Goal: Task Accomplishment & Management: Manage account settings

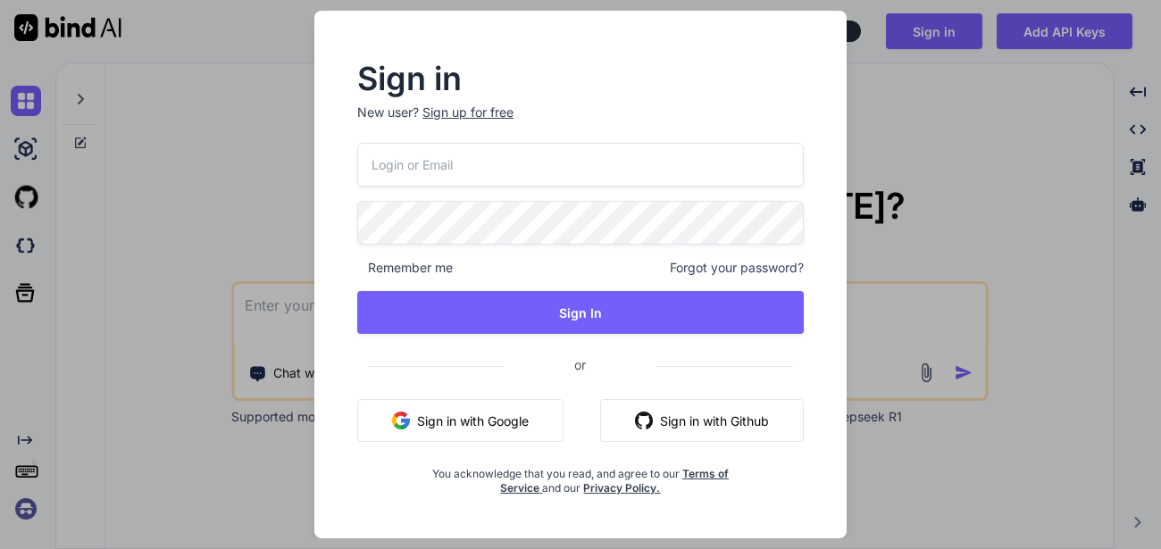
type input "appsumo_100@yopmail.com"
click at [447, 171] on input "appsumo_100@yopmail.com" at bounding box center [580, 165] width 447 height 44
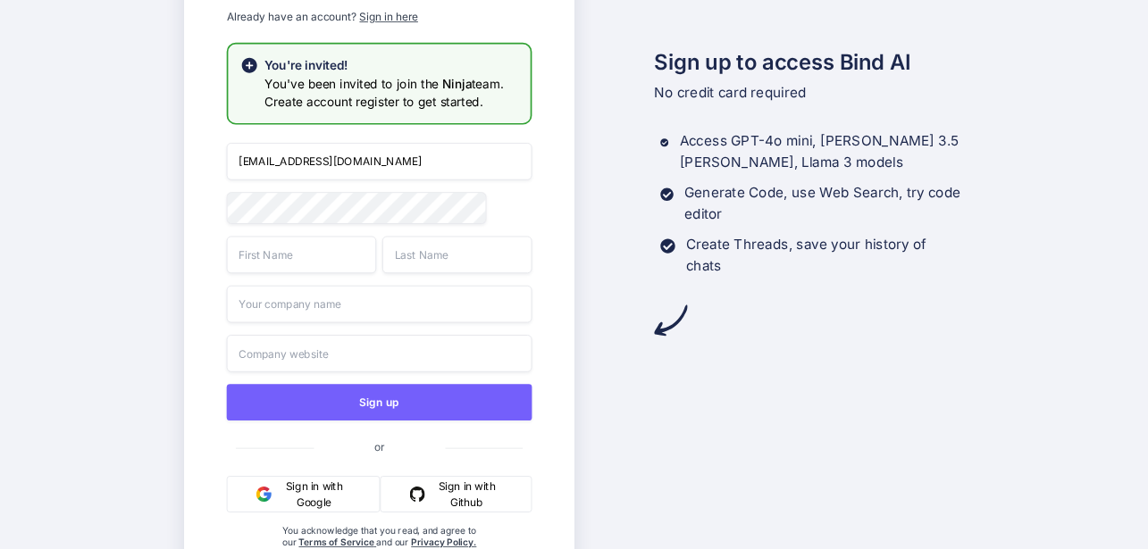
click at [302, 159] on input "appsumo_103@yopmail.com" at bounding box center [378, 162] width 305 height 38
type input "[EMAIL_ADDRESS][DOMAIN_NAME]"
click at [305, 267] on input "text" at bounding box center [300, 255] width 149 height 38
type input "App"
type input "sumo"
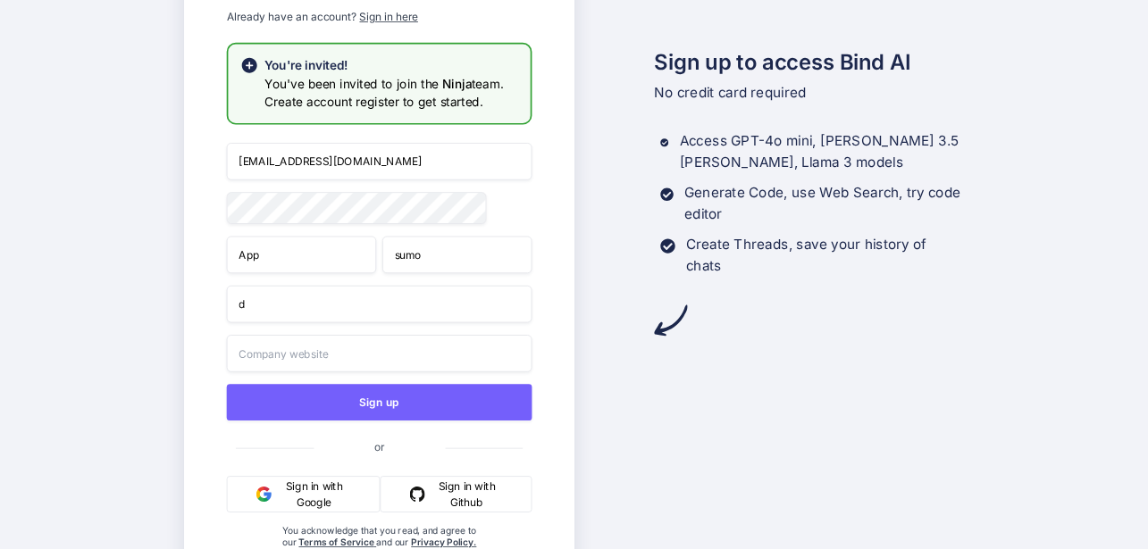
type input "d"
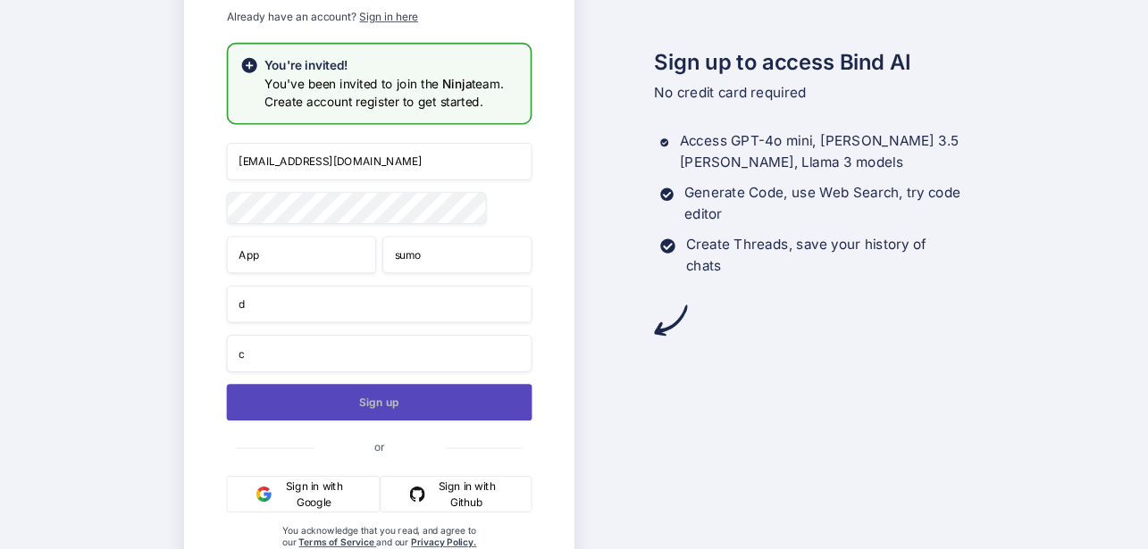
type input "c"
click at [347, 403] on button "Sign up" at bounding box center [378, 402] width 305 height 37
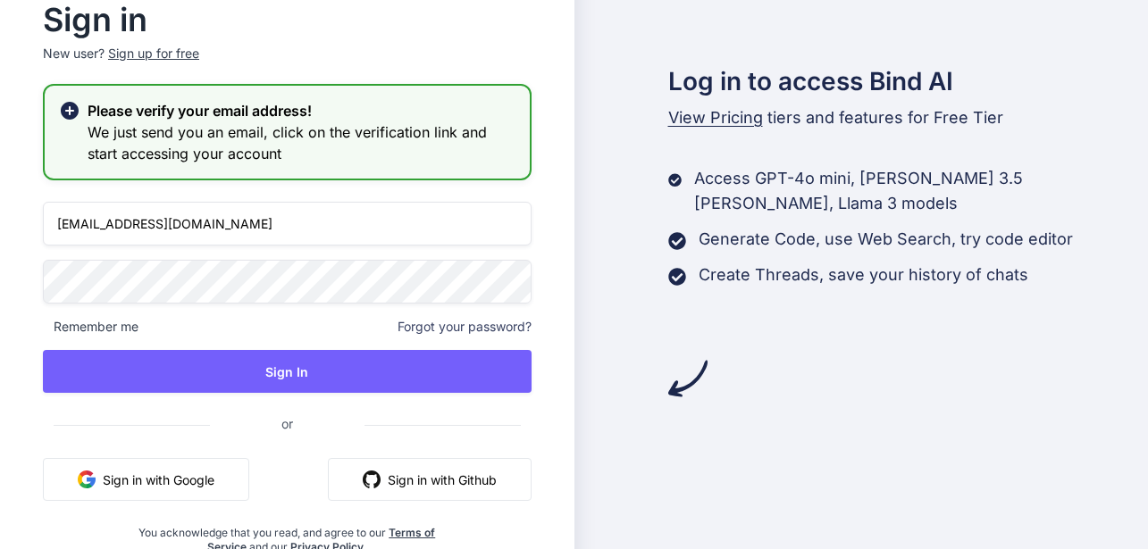
click at [138, 224] on input "appsumo_103@yopmail.com" at bounding box center [287, 224] width 489 height 44
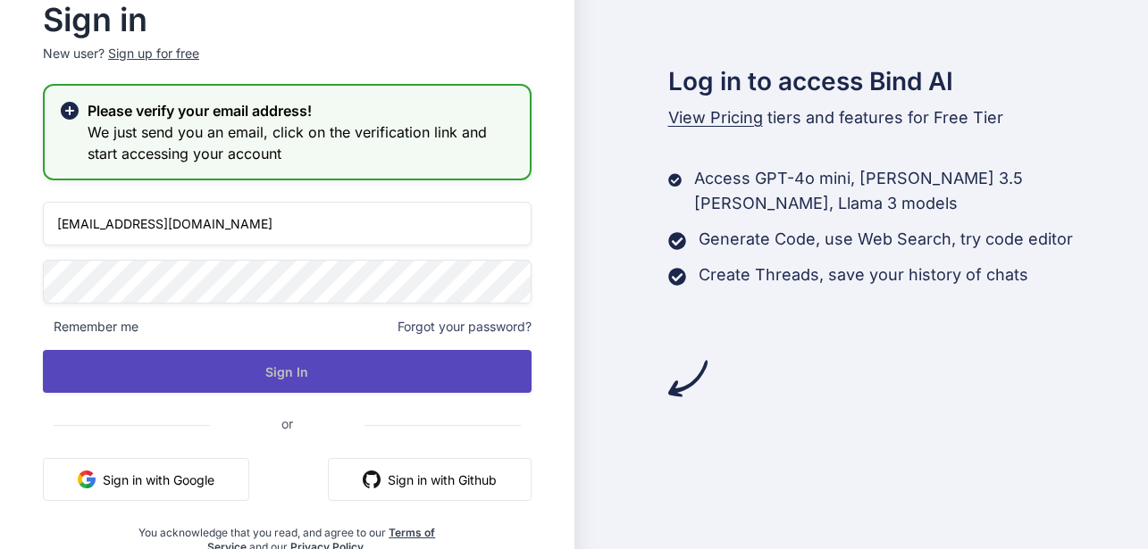
type input "appsumo_106@yopmail.com"
click at [182, 354] on button "Sign In" at bounding box center [287, 371] width 489 height 43
click at [238, 359] on button "Sign In" at bounding box center [287, 371] width 489 height 43
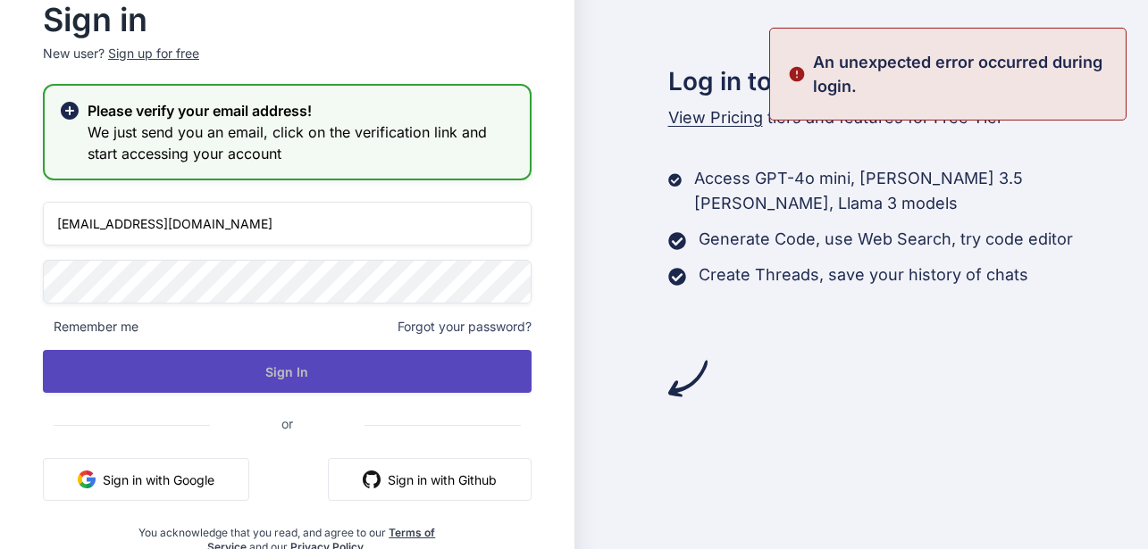
click at [289, 370] on button "Sign In" at bounding box center [287, 371] width 489 height 43
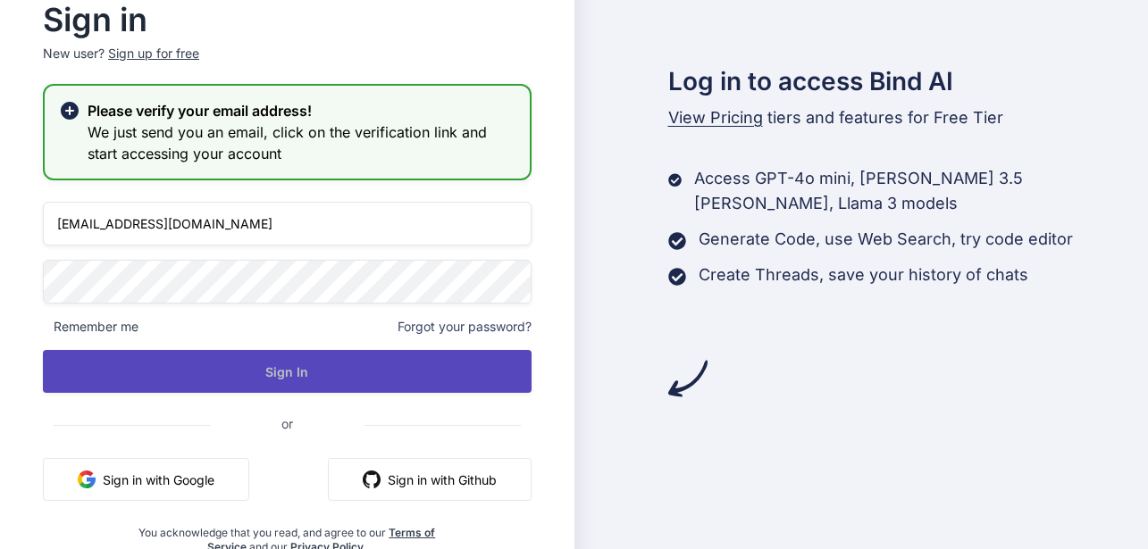
click at [292, 363] on button "Sign In" at bounding box center [287, 371] width 489 height 43
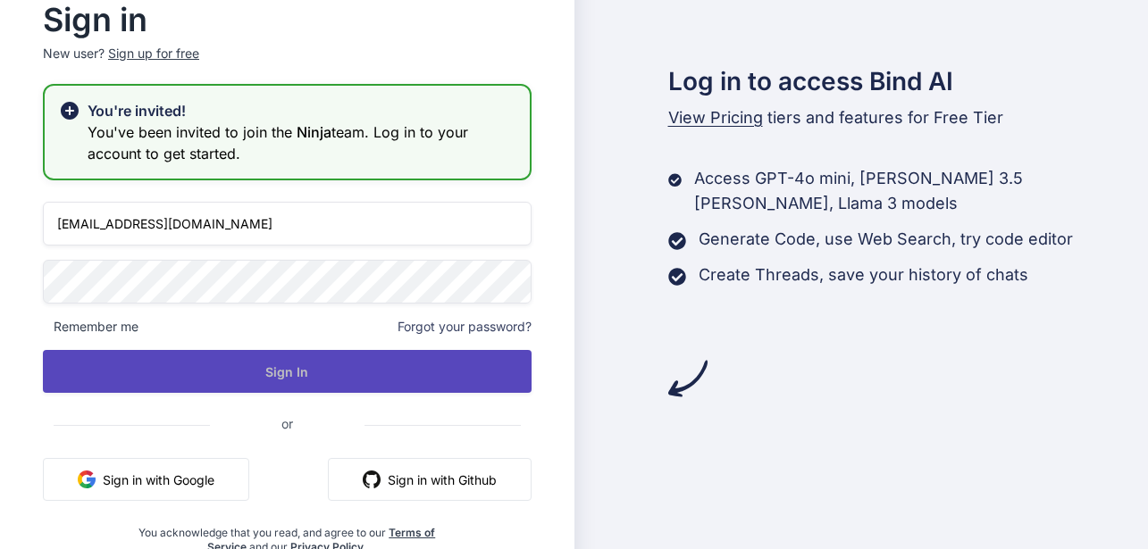
click at [284, 374] on button "Sign In" at bounding box center [287, 371] width 489 height 43
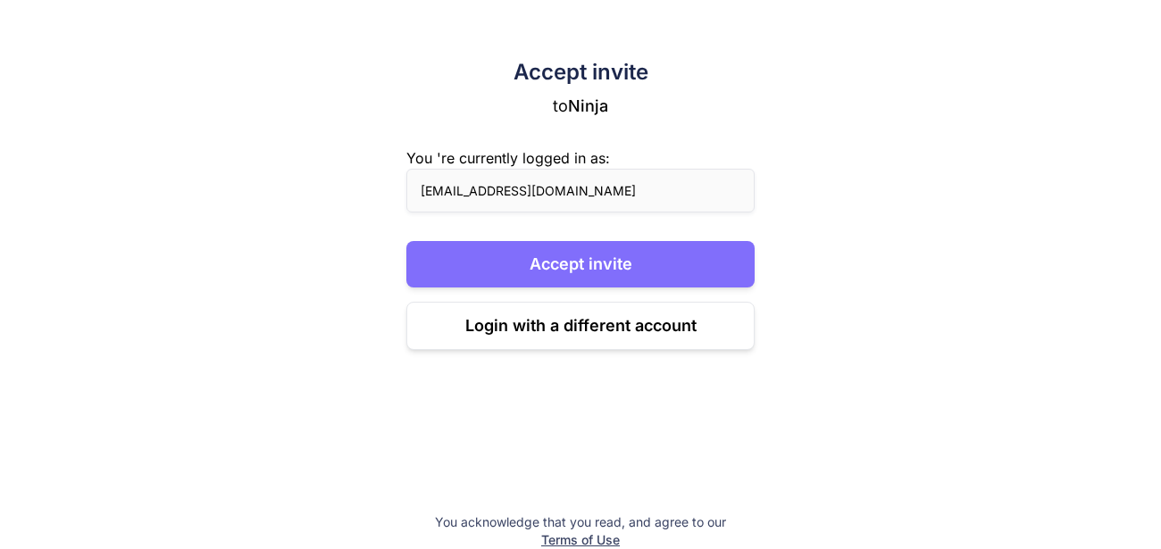
click at [475, 250] on button "Accept invite" at bounding box center [580, 264] width 348 height 46
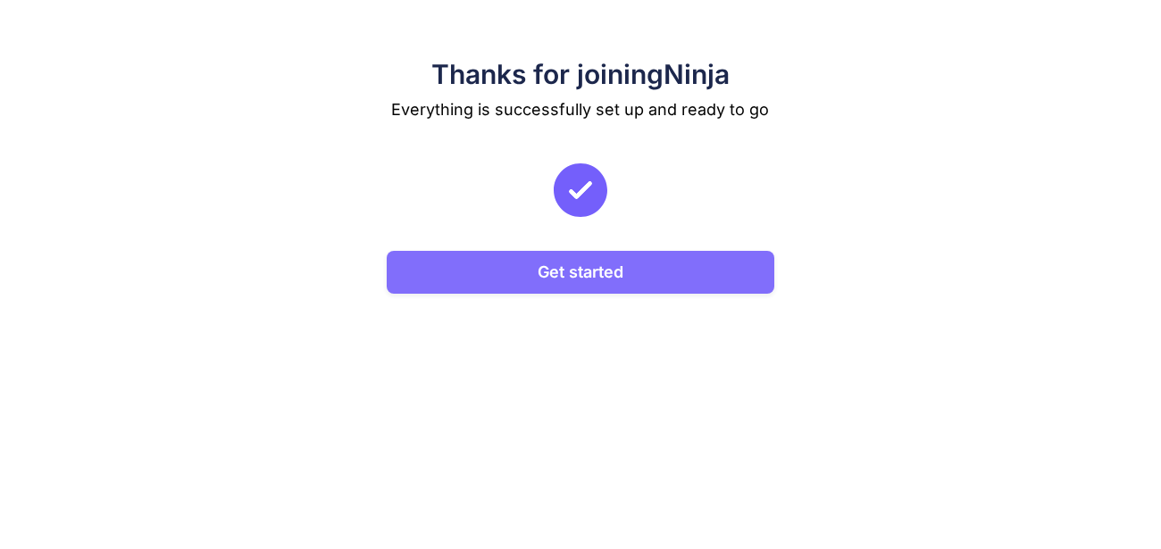
click at [509, 260] on button "Get started" at bounding box center [580, 272] width 387 height 43
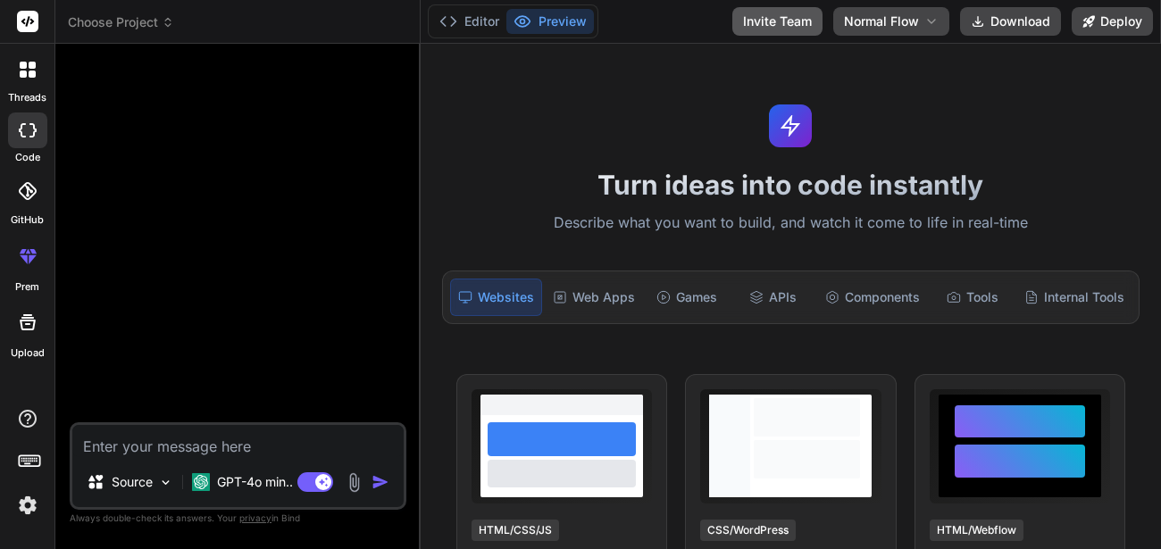
click at [765, 26] on button "Invite Team" at bounding box center [777, 21] width 90 height 29
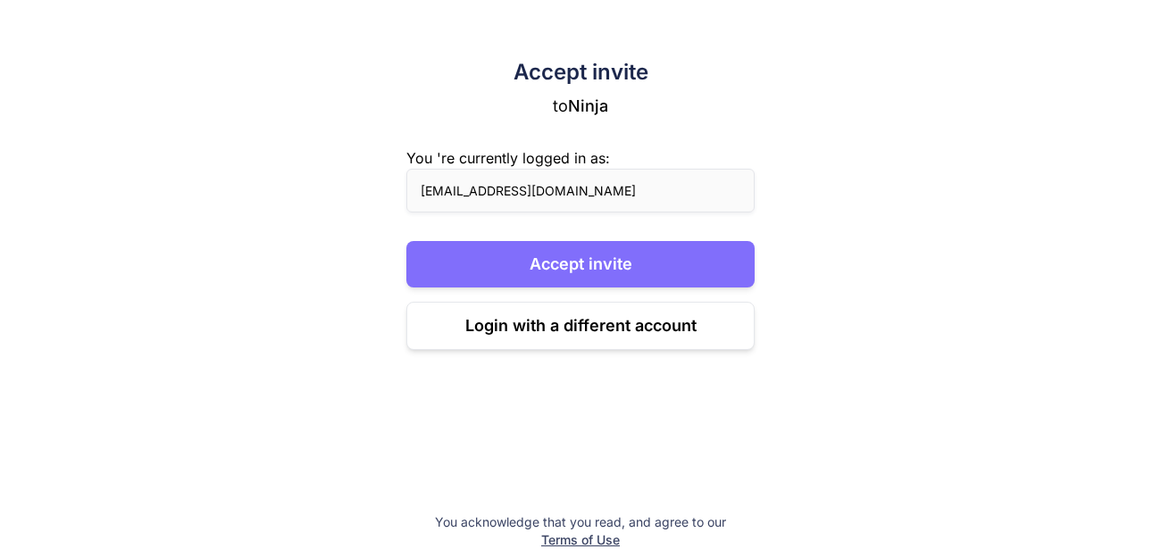
click at [561, 264] on button "Accept invite" at bounding box center [580, 264] width 348 height 46
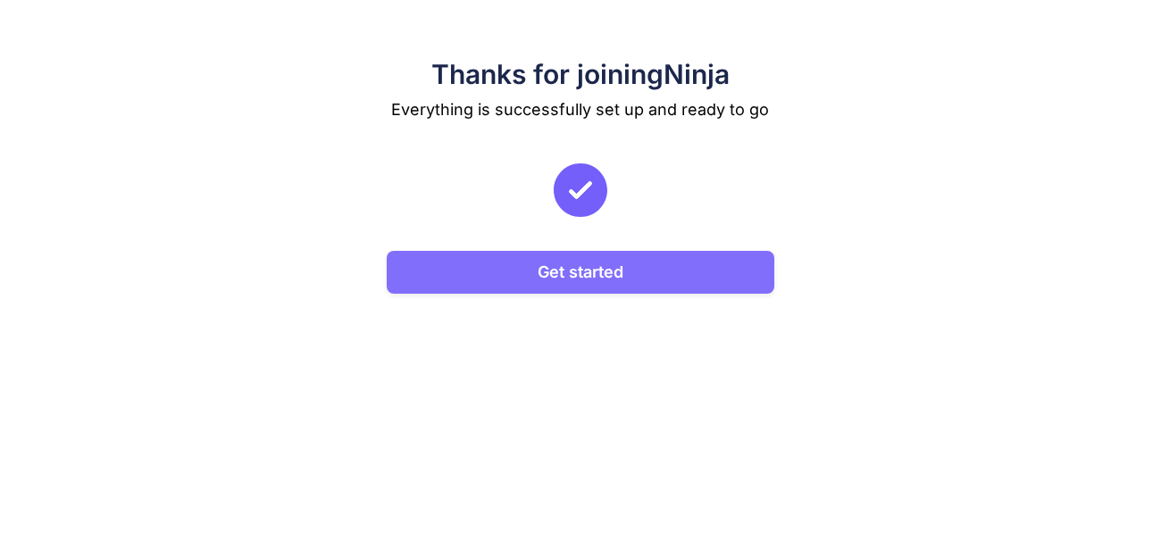
click at [561, 277] on button "Get started" at bounding box center [580, 272] width 387 height 43
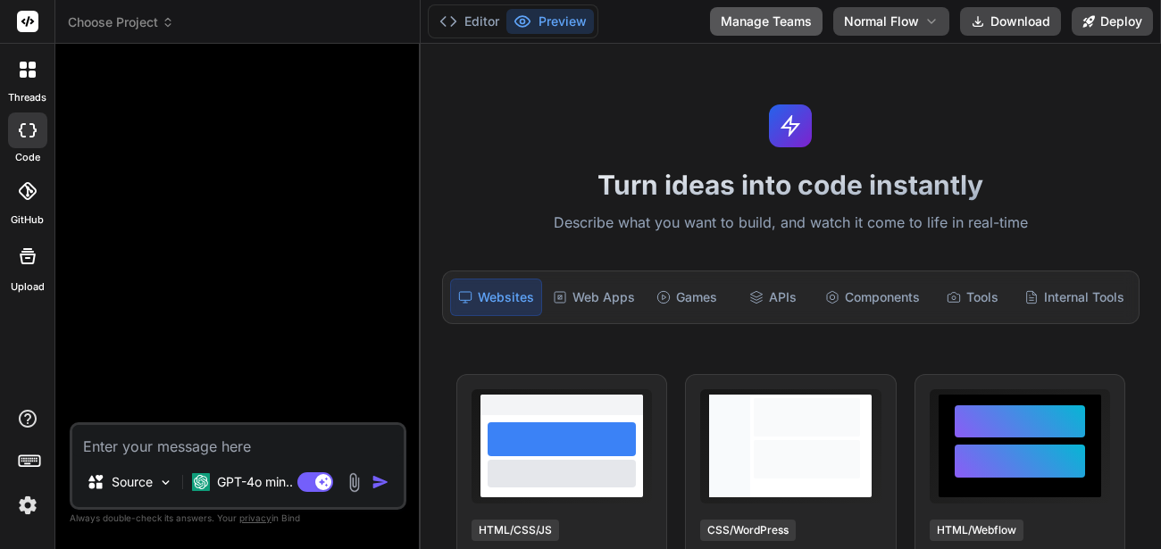
click at [734, 22] on button "Manage Teams" at bounding box center [766, 21] width 113 height 29
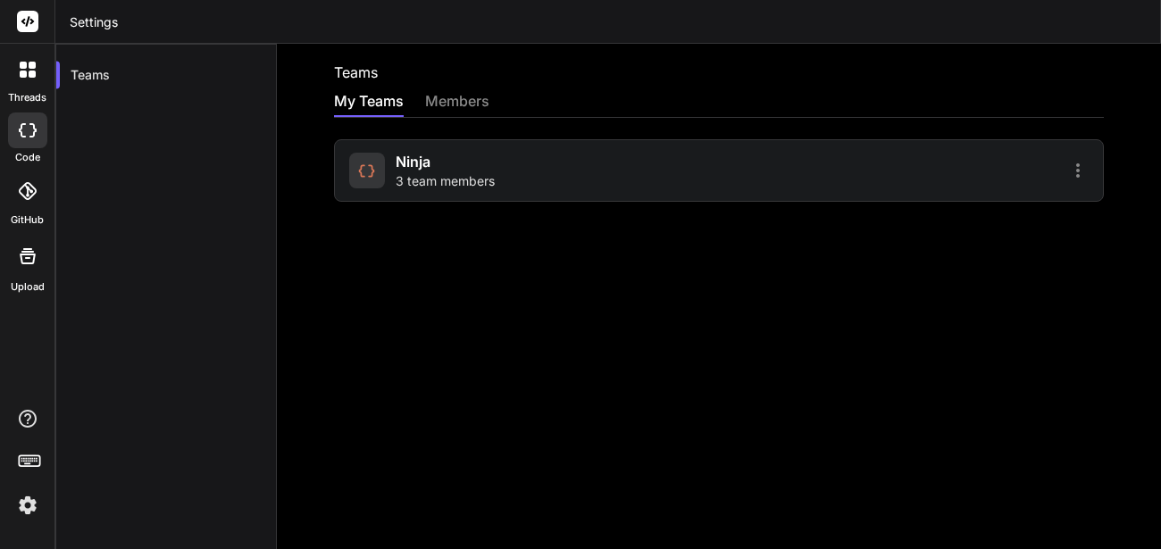
click at [376, 183] on div at bounding box center [367, 171] width 36 height 36
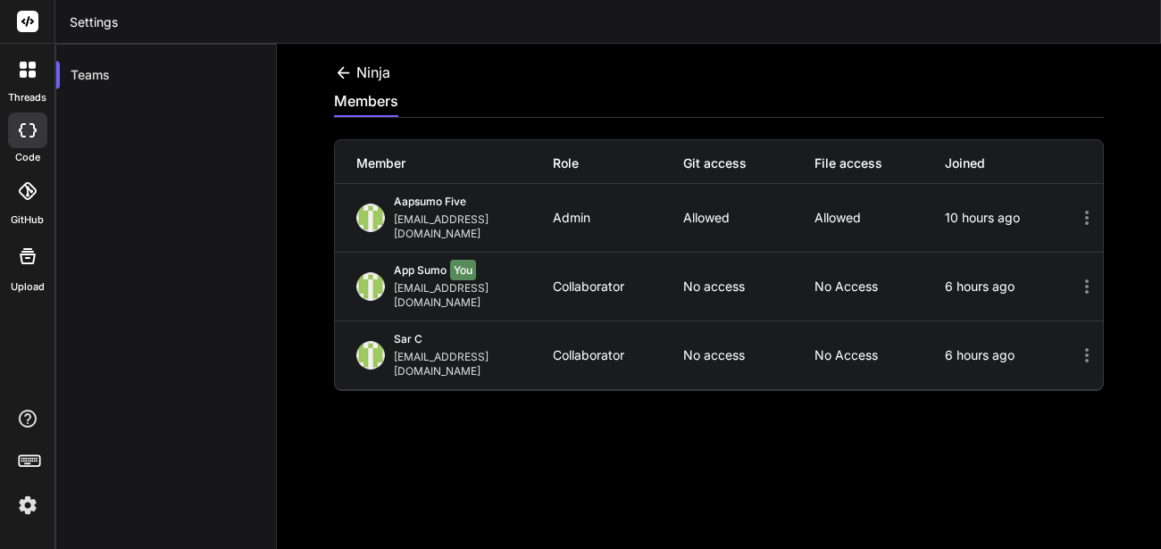
drag, startPoint x: 609, startPoint y: 318, endPoint x: 590, endPoint y: 11, distance: 307.8
click at [590, 11] on div "Settings Teams Ninja members Member Role Git access File access Joined Aapsumo …" at bounding box center [608, 296] width 1106 height 593
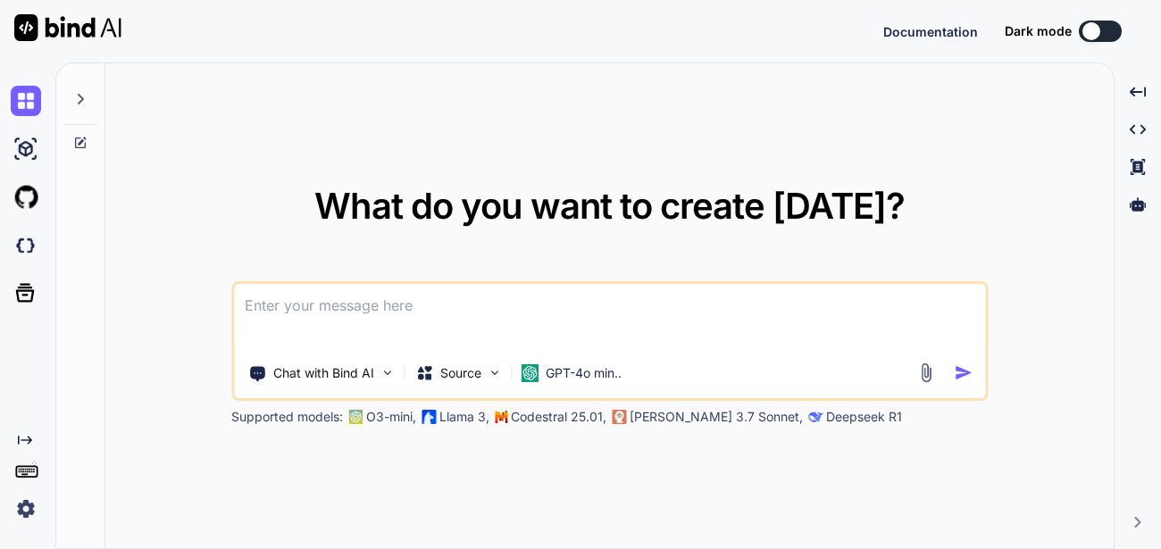
click at [558, 153] on div "What do you want to create [DATE]? Chat with Bind AI Source GPT-4o min.. Suppor…" at bounding box center [609, 306] width 1008 height 487
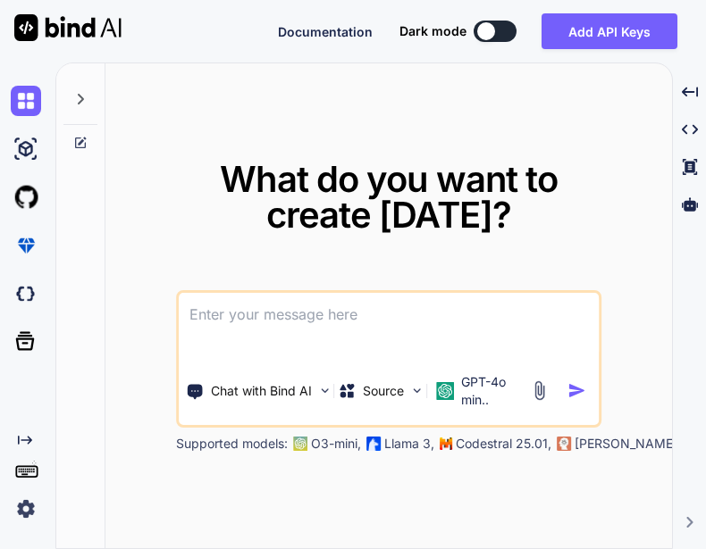
type textarea "x"
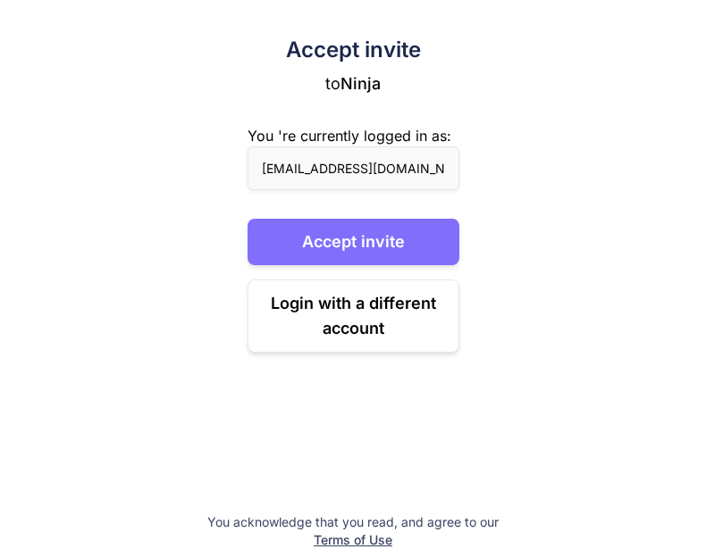
click at [374, 246] on button "Accept invite" at bounding box center [353, 242] width 212 height 46
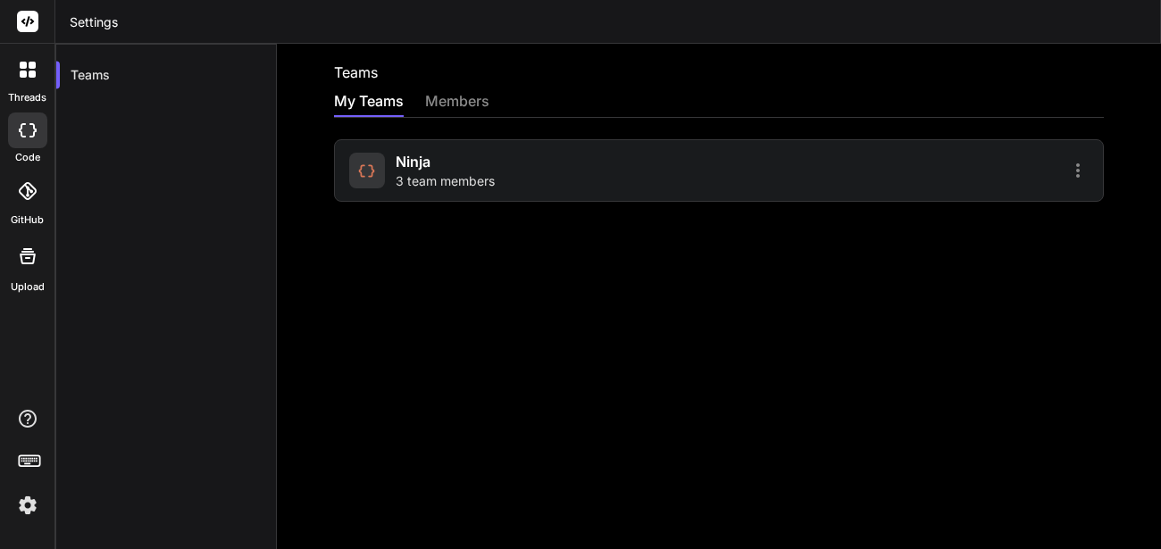
click at [499, 191] on div "Ninja 3 team members" at bounding box center [719, 170] width 770 height 63
click at [436, 178] on span "3 team members" at bounding box center [445, 181] width 99 height 18
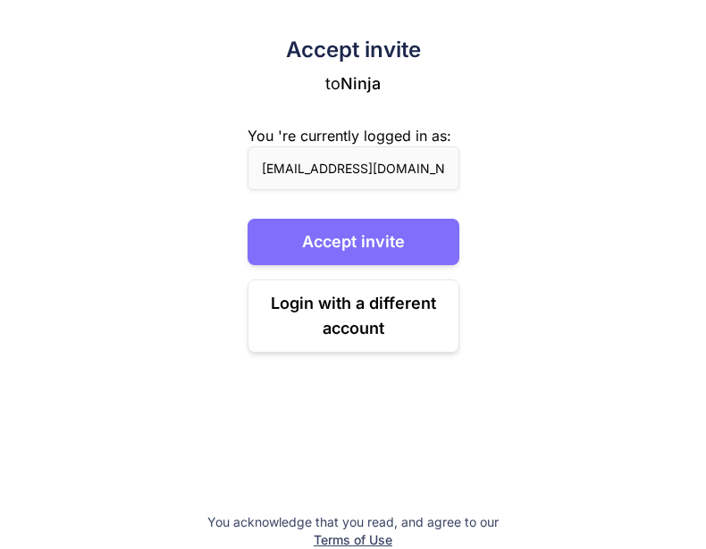
click at [373, 238] on button "Accept invite" at bounding box center [353, 242] width 212 height 46
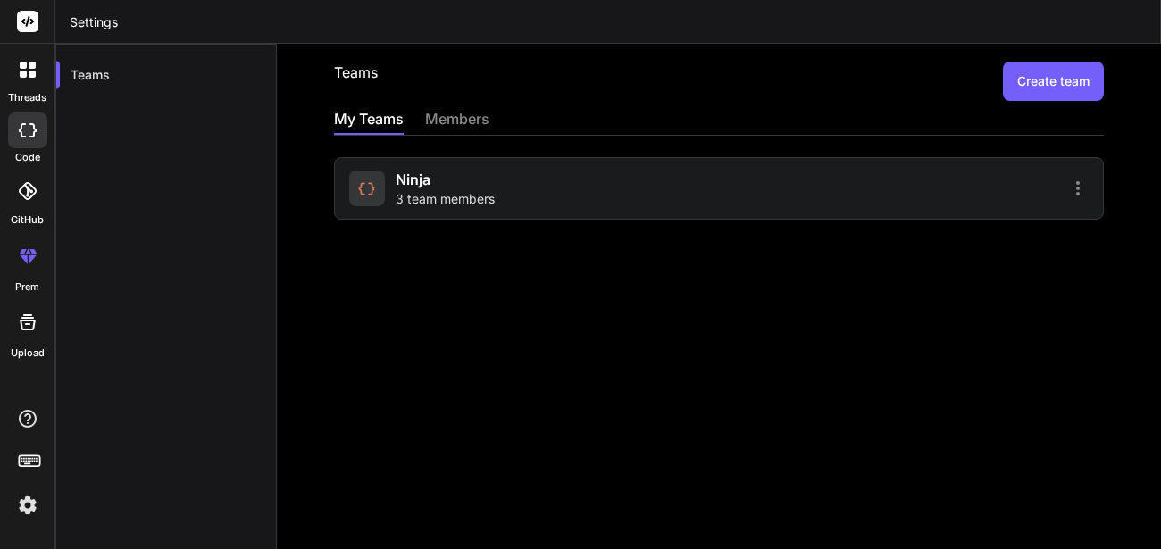
click at [409, 200] on span "3 team members" at bounding box center [445, 199] width 99 height 18
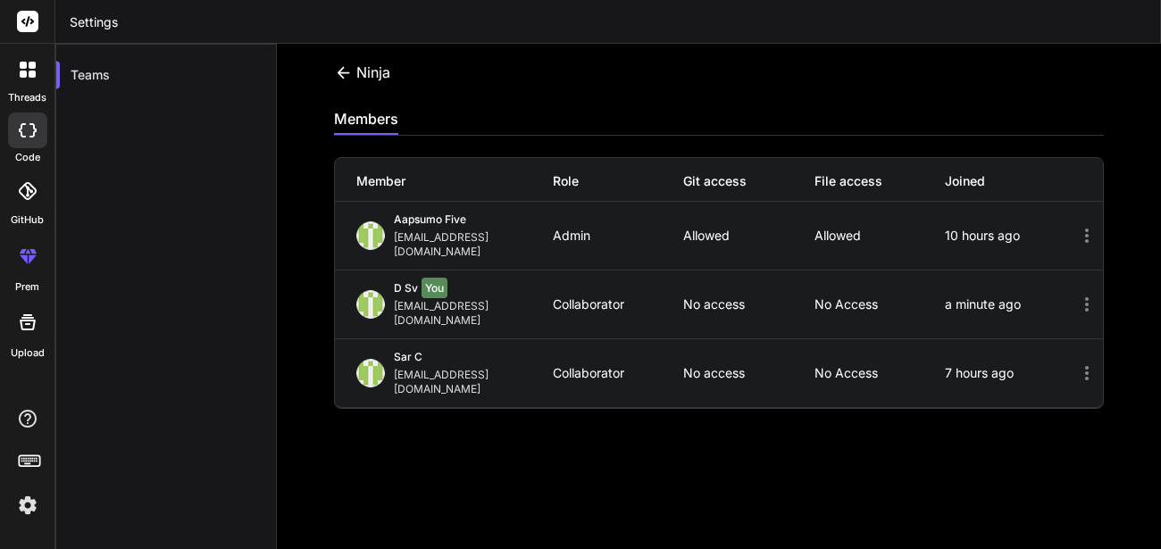
click at [15, 511] on img at bounding box center [28, 505] width 30 height 30
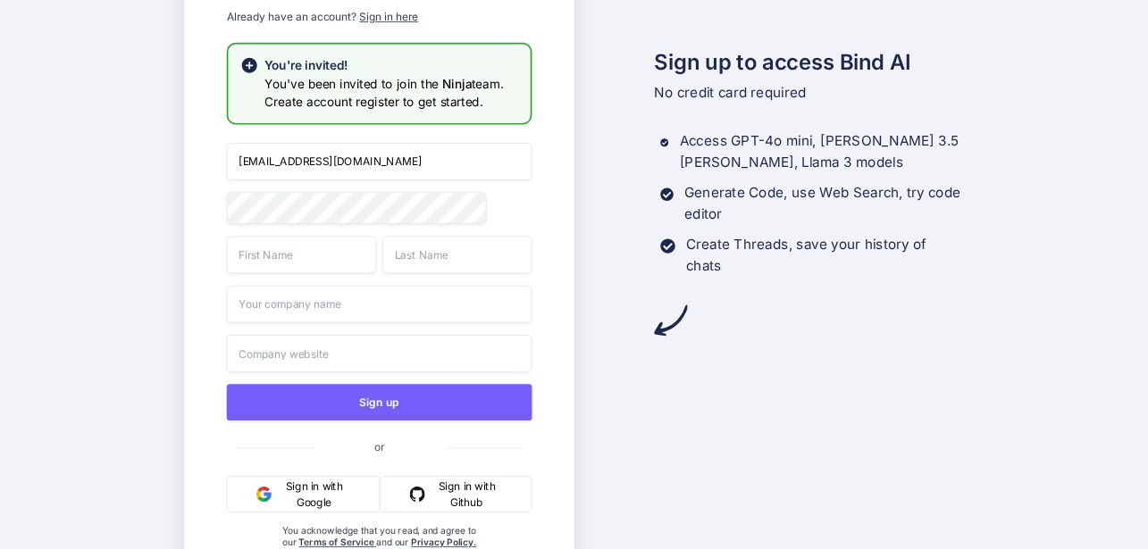
click at [405, 169] on input "appsumo_103@yopmail.com" at bounding box center [378, 162] width 305 height 38
click at [305, 163] on input "appsumo_103@yopmail.com" at bounding box center [378, 162] width 305 height 38
type input "appsumo_107@yopmail.com"
click at [280, 251] on input "text" at bounding box center [300, 255] width 149 height 38
type input "d"
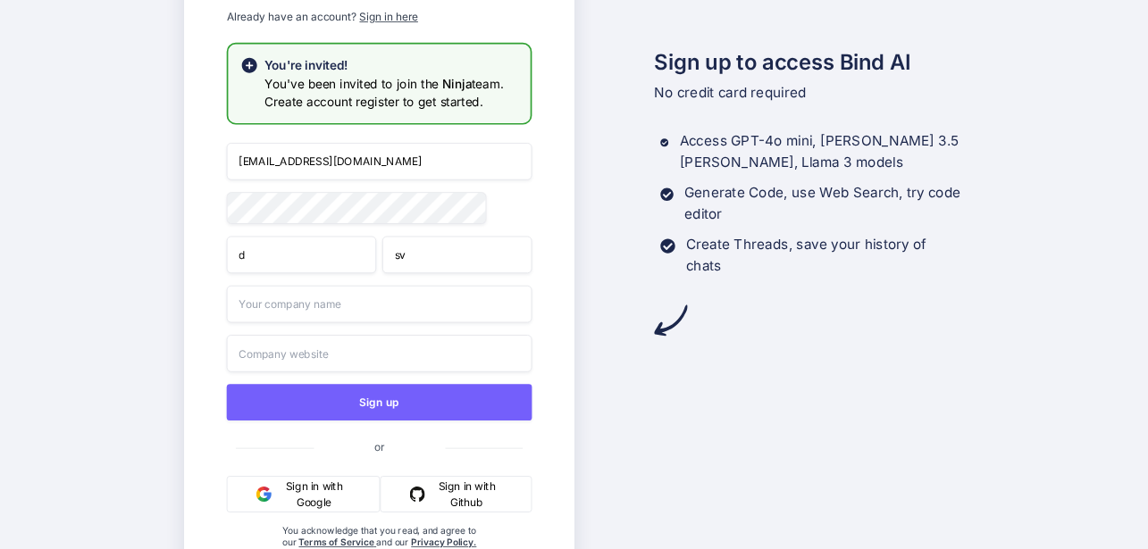
type input "sv"
type input "fv"
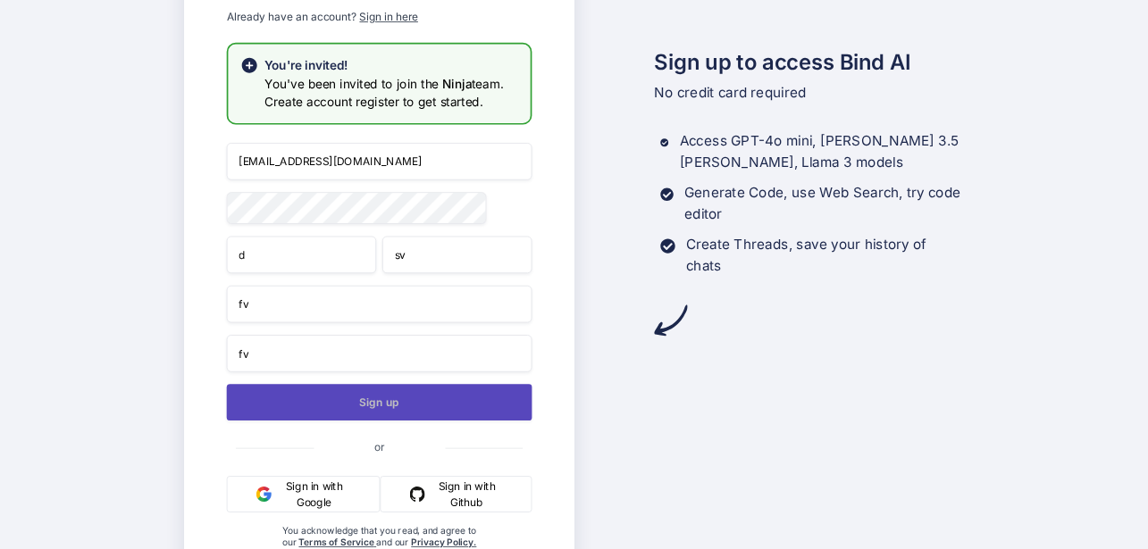
type input "fv"
click at [313, 400] on button "Sign up" at bounding box center [378, 402] width 305 height 37
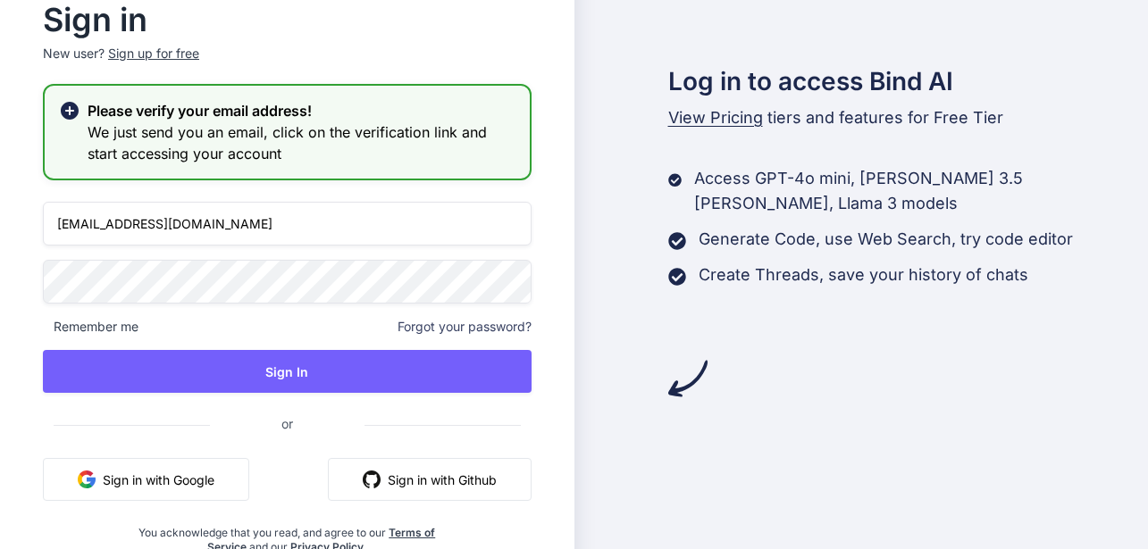
click at [134, 226] on input "appsumo_103@yopmail.com" at bounding box center [287, 224] width 489 height 44
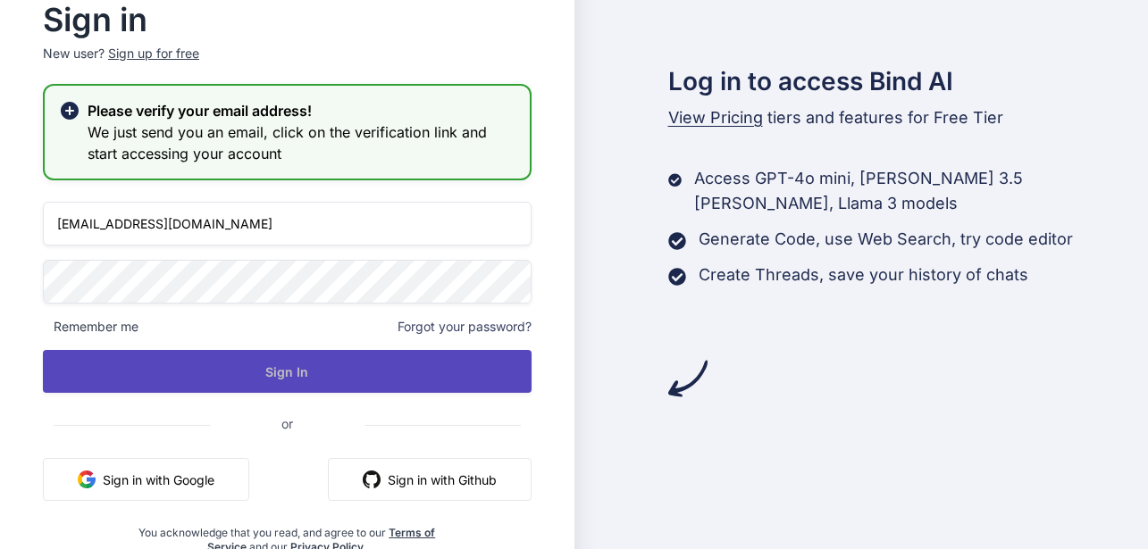
type input "appsumo_107@yopmail.com"
click at [173, 361] on button "Sign In" at bounding box center [287, 371] width 489 height 43
click at [259, 368] on button "Sign In" at bounding box center [287, 371] width 489 height 43
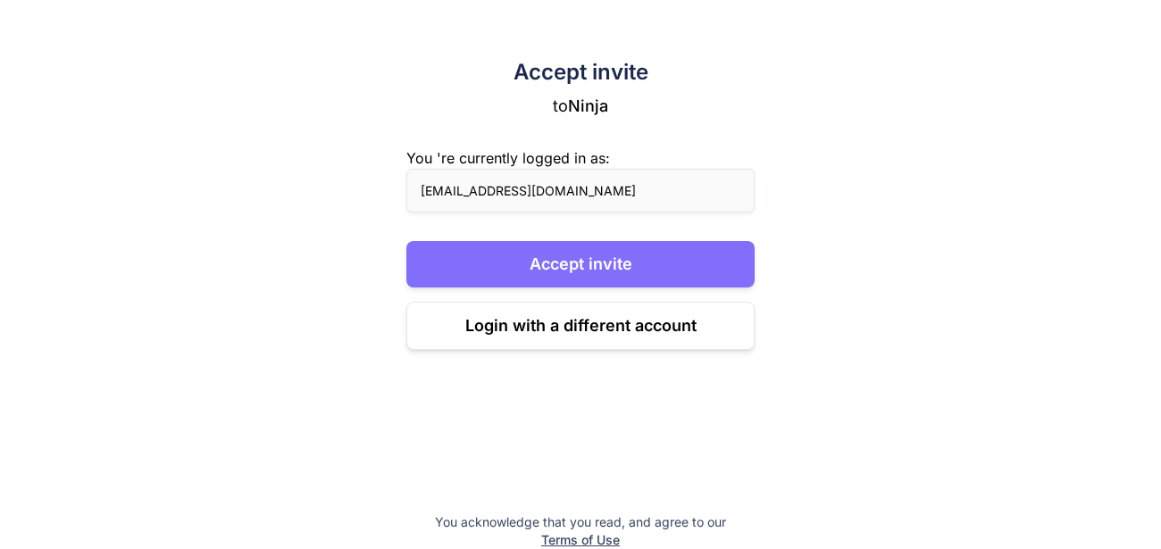
click at [615, 272] on button "Accept invite" at bounding box center [580, 264] width 348 height 46
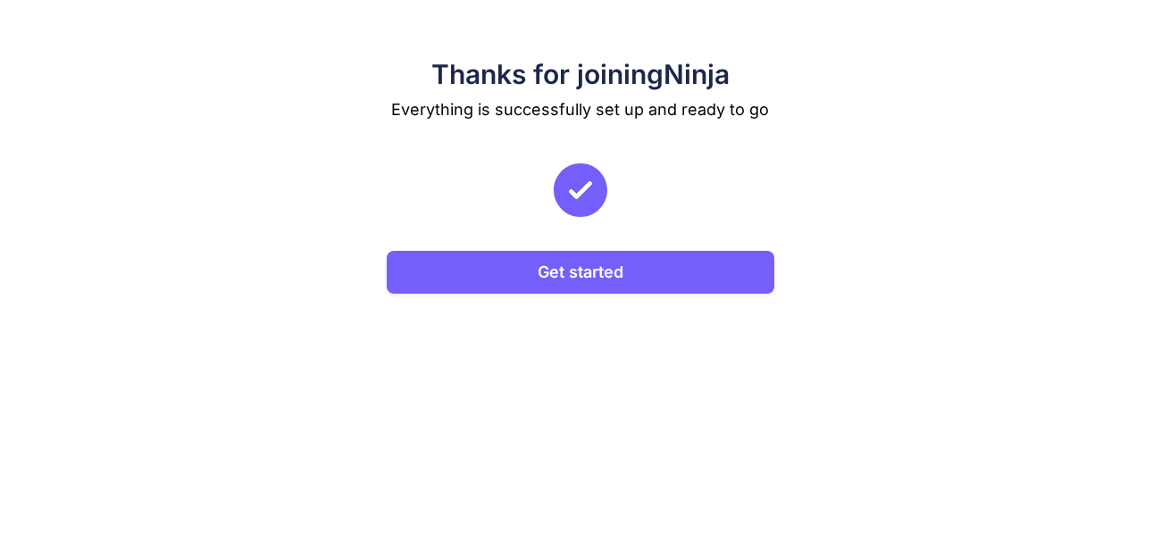
click at [615, 272] on button "Get started" at bounding box center [580, 272] width 387 height 43
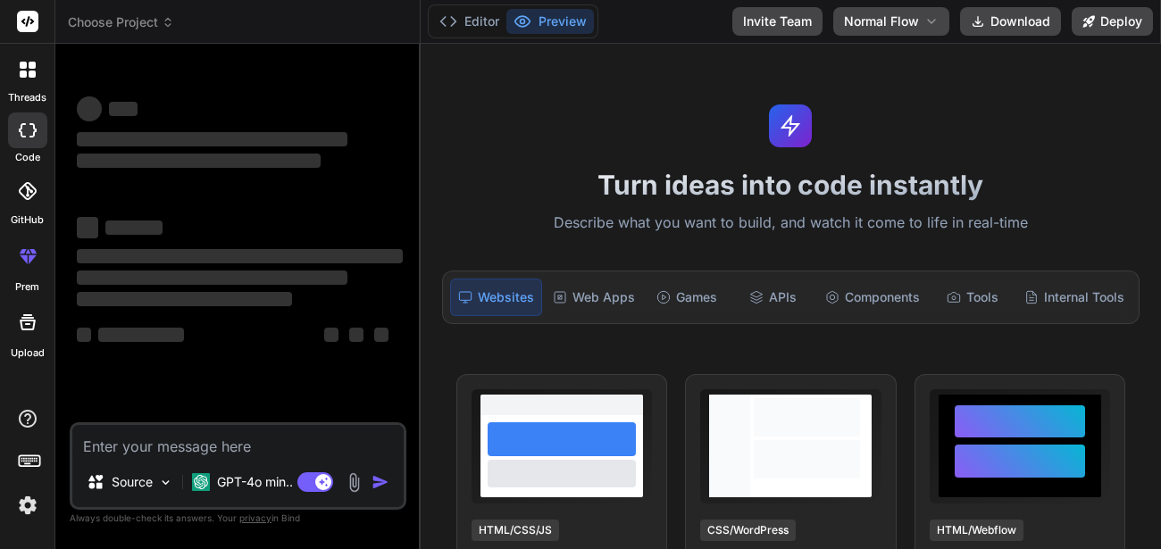
type textarea "x"
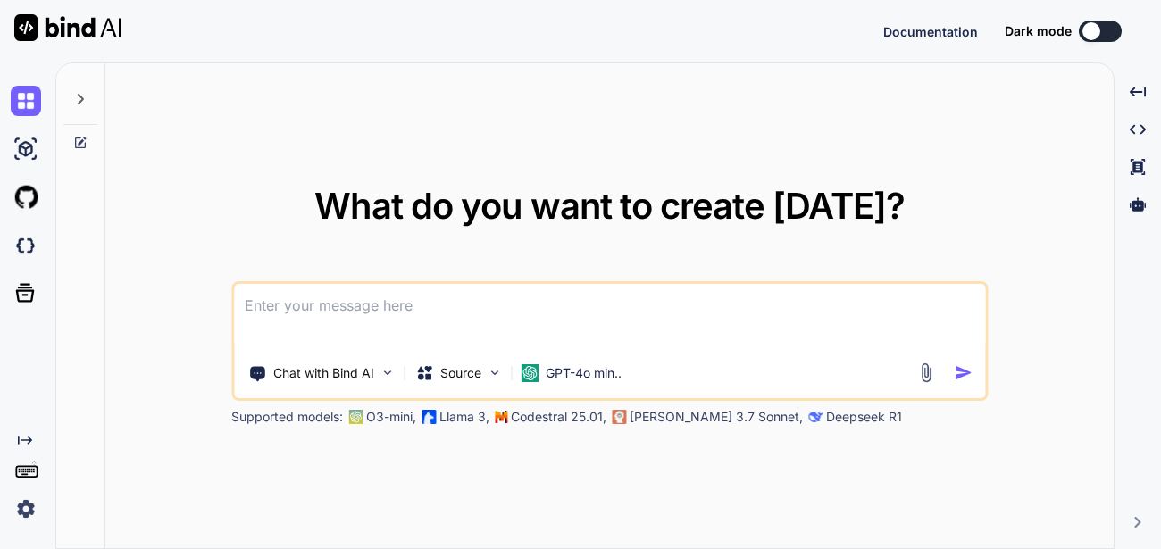
click at [504, 69] on div "What do you want to create [DATE]? Chat with Bind AI Source GPT-4o min.. Suppor…" at bounding box center [609, 306] width 1008 height 487
type textarea "x"
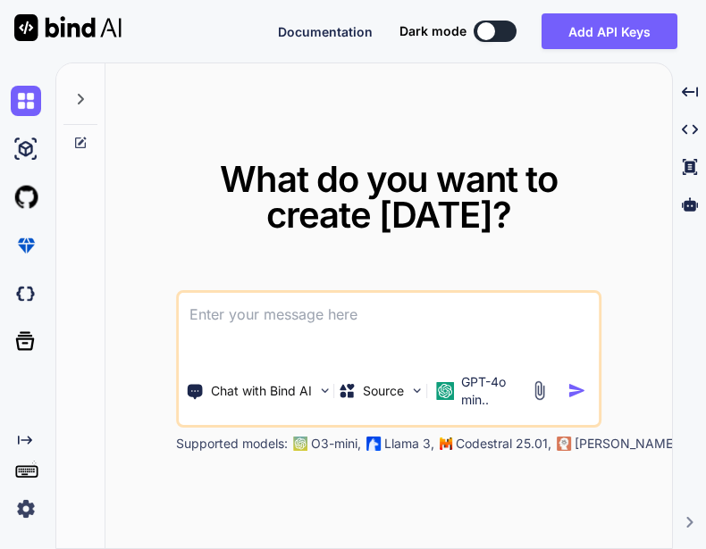
type textarea "x"
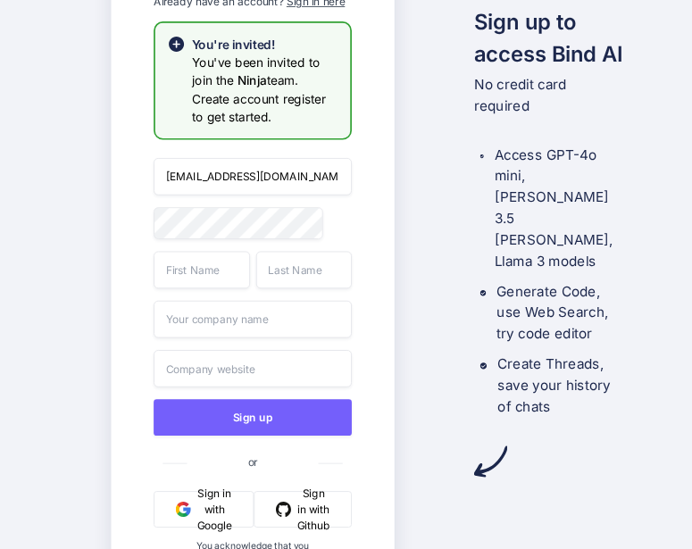
click at [231, 174] on input "appsumo_103@yopmail.com" at bounding box center [253, 177] width 198 height 38
type input "appsumo_108@yopmail.com"
click at [226, 273] on input "text" at bounding box center [202, 270] width 96 height 38
type input "App"
type input "scd"
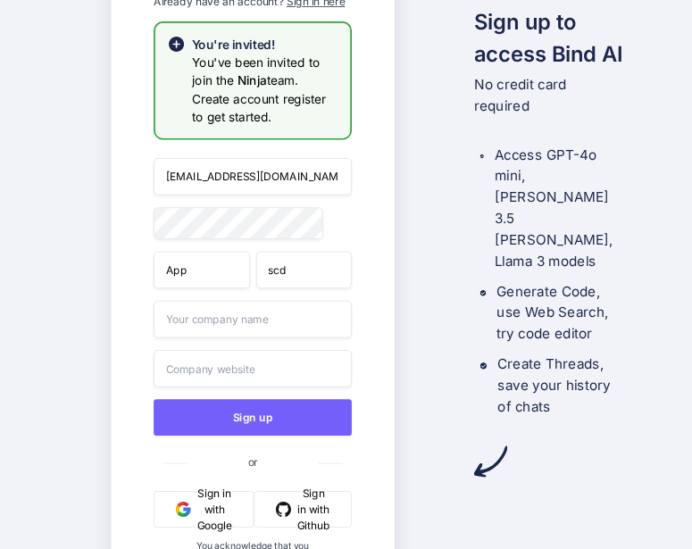
click at [239, 307] on input "text" at bounding box center [253, 320] width 198 height 38
type input "wrf"
click at [239, 373] on input "text" at bounding box center [253, 369] width 198 height 38
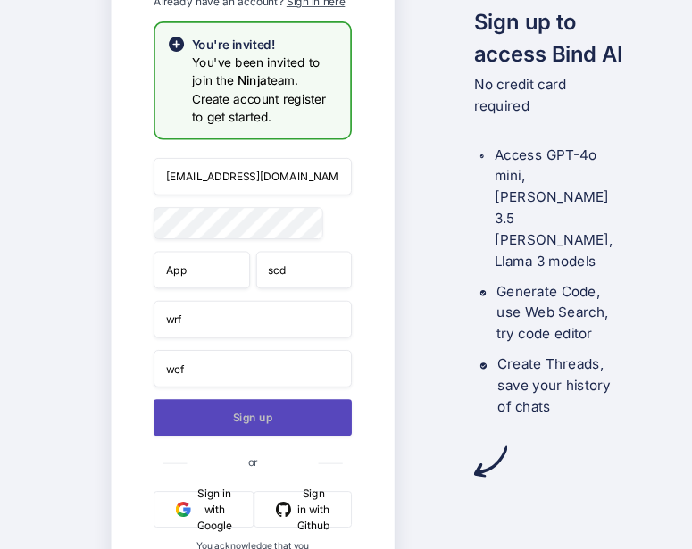
type input "wef"
click at [253, 423] on button "Sign up" at bounding box center [253, 417] width 198 height 37
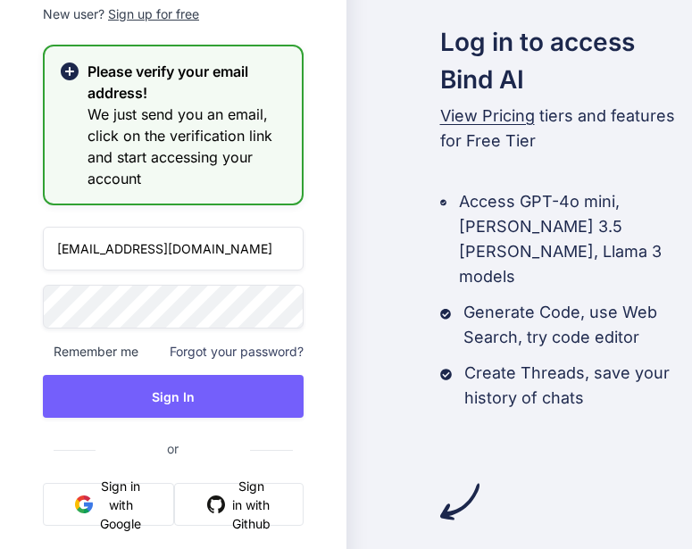
click at [137, 248] on input "appsumo_103@yopmail.com" at bounding box center [173, 249] width 261 height 44
type input "appsumo_108@yopmail.com"
click at [159, 15] on div "Sign up for free" at bounding box center [153, 14] width 91 height 18
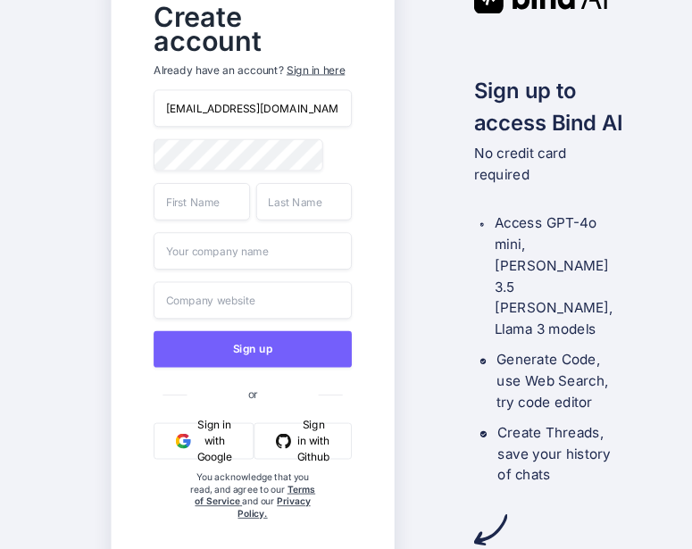
click at [236, 90] on input "appsumo_103@yopmail.com" at bounding box center [253, 109] width 198 height 38
type input "appsumo_108@yopmail.com"
click at [315, 63] on div "Sign in here" at bounding box center [315, 70] width 58 height 15
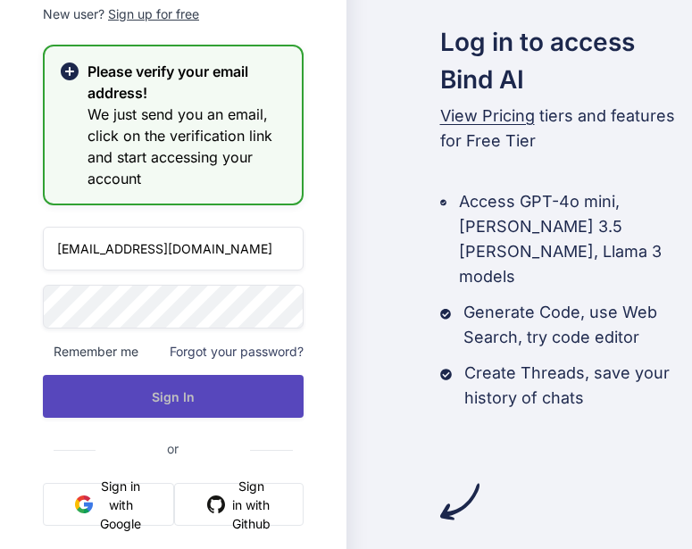
click at [196, 390] on button "Sign In" at bounding box center [173, 396] width 261 height 43
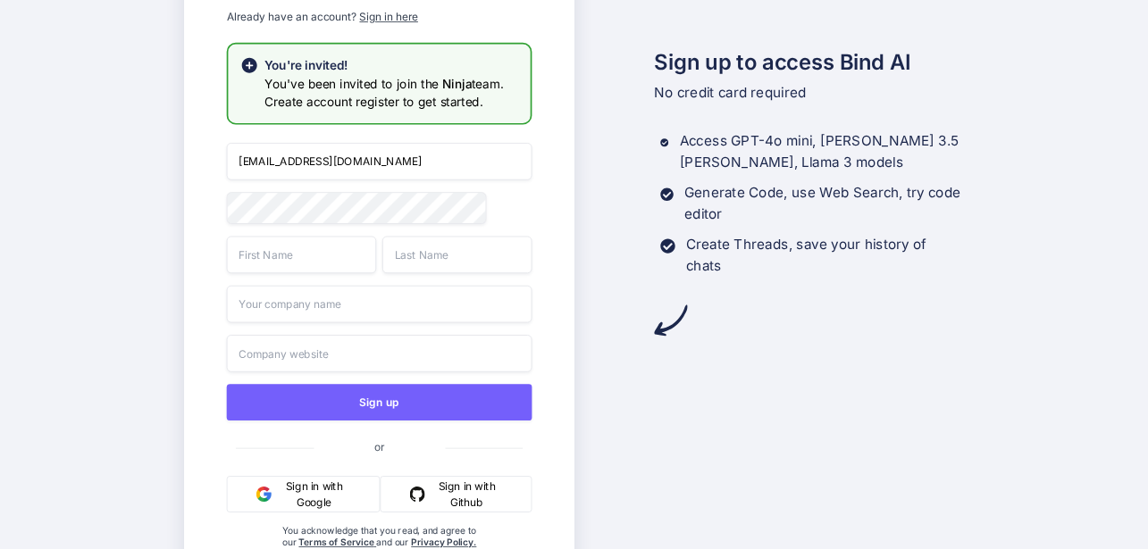
click at [303, 163] on input "[EMAIL_ADDRESS][DOMAIN_NAME]" at bounding box center [378, 162] width 305 height 38
type input "[EMAIL_ADDRESS][DOMAIN_NAME]"
click at [285, 273] on input "text" at bounding box center [300, 255] width 149 height 38
type input "aef"
click at [437, 266] on input "text" at bounding box center [455, 255] width 149 height 38
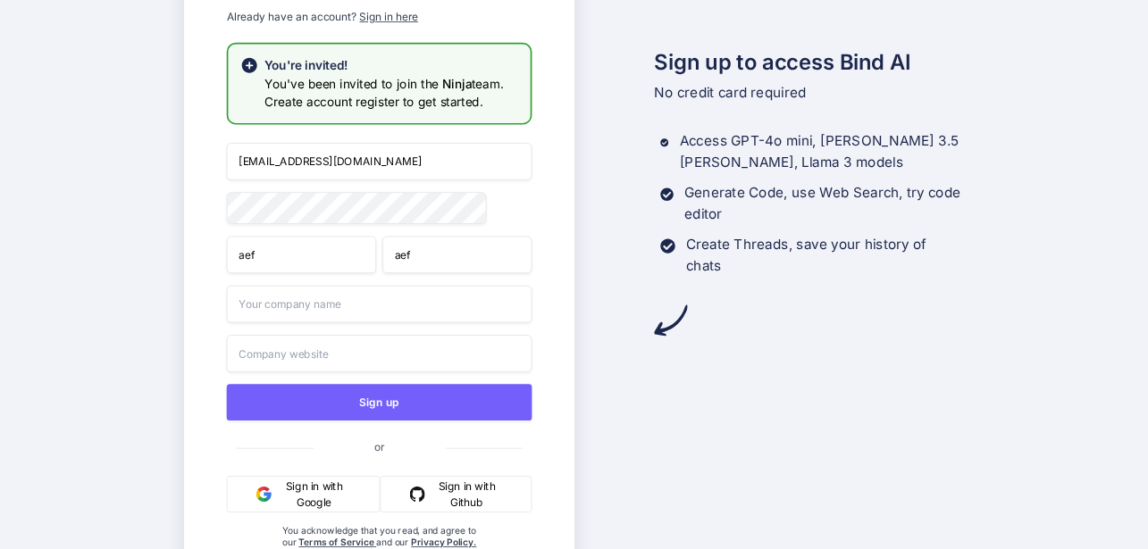
type input "aef"
click at [422, 291] on input "text" at bounding box center [378, 305] width 305 height 38
type input "aef"
click at [423, 337] on div "[EMAIL_ADDRESS][DOMAIN_NAME] aef aef aef Sign up or Sign in with Google Sign in…" at bounding box center [378, 364] width 305 height 442
drag, startPoint x: 423, startPoint y: 337, endPoint x: 422, endPoint y: 364, distance: 27.7
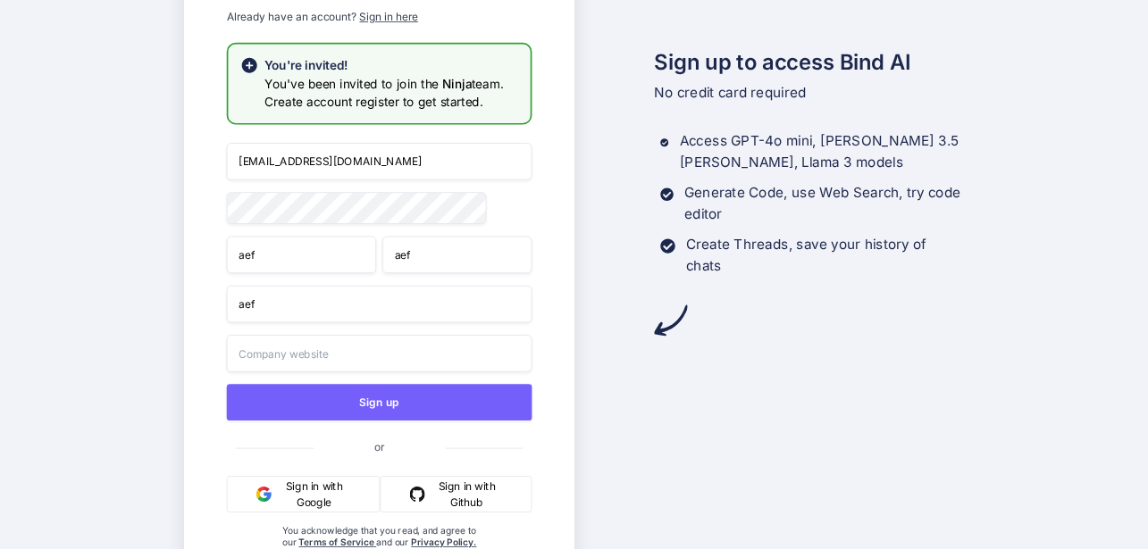
click at [422, 364] on div "appsumo_108@yopmail.com aef aef aef Sign up or Sign in with Google Sign in with…" at bounding box center [378, 364] width 305 height 442
click at [422, 364] on input "text" at bounding box center [378, 354] width 305 height 38
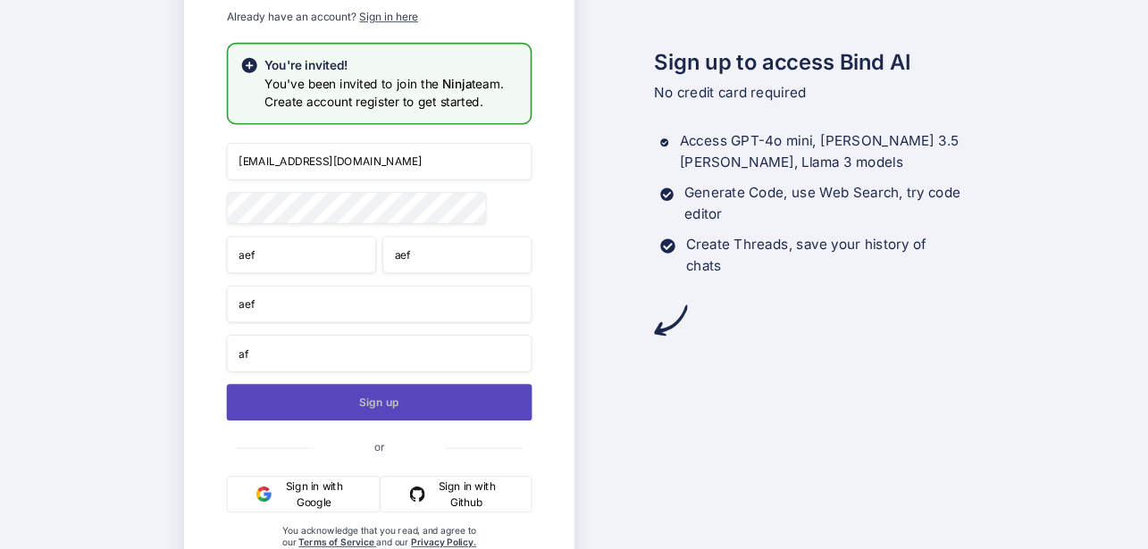
type input "af"
click at [426, 398] on button "Sign up" at bounding box center [378, 402] width 305 height 37
click at [404, 406] on button "Sign up" at bounding box center [378, 402] width 305 height 37
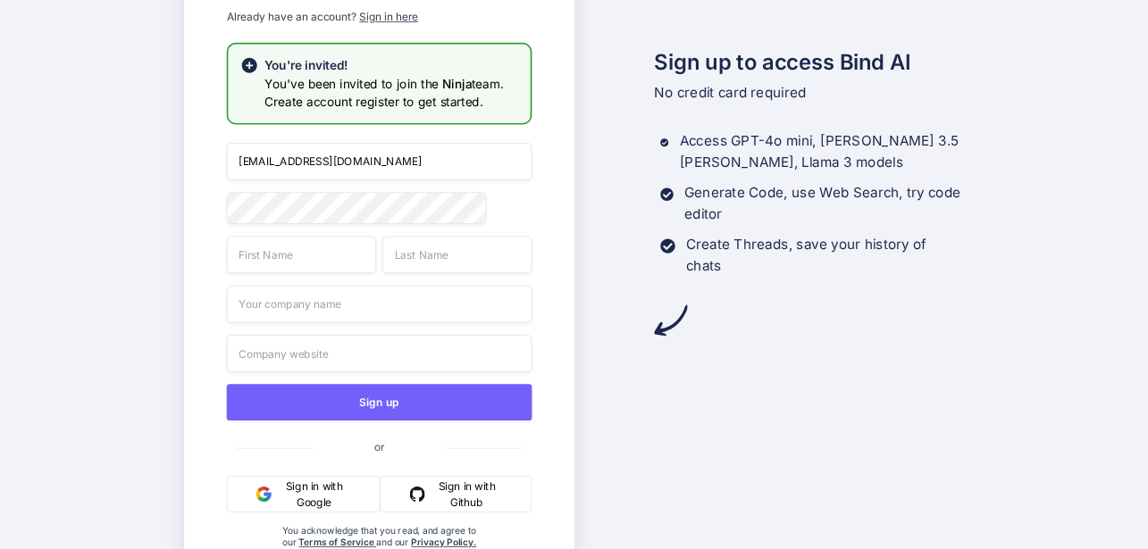
click at [305, 160] on input "[EMAIL_ADDRESS][DOMAIN_NAME]" at bounding box center [378, 162] width 305 height 38
type input "[EMAIL_ADDRESS][DOMAIN_NAME]"
click at [281, 279] on div "[EMAIL_ADDRESS][DOMAIN_NAME] Sign up or Sign in with Google Sign in with Github…" at bounding box center [378, 364] width 305 height 442
click at [280, 259] on input "text" at bounding box center [300, 255] width 149 height 38
type input "adf"
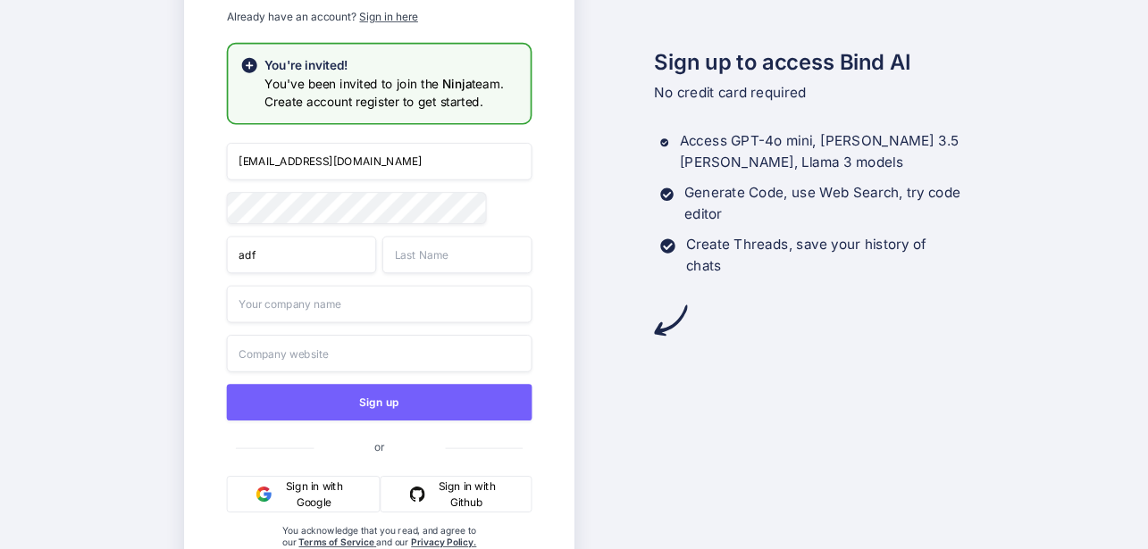
click at [447, 258] on input "text" at bounding box center [455, 255] width 149 height 38
type input "adf"
click at [430, 300] on input "text" at bounding box center [378, 305] width 305 height 38
type input "adf"
click at [420, 345] on input "text" at bounding box center [378, 354] width 305 height 38
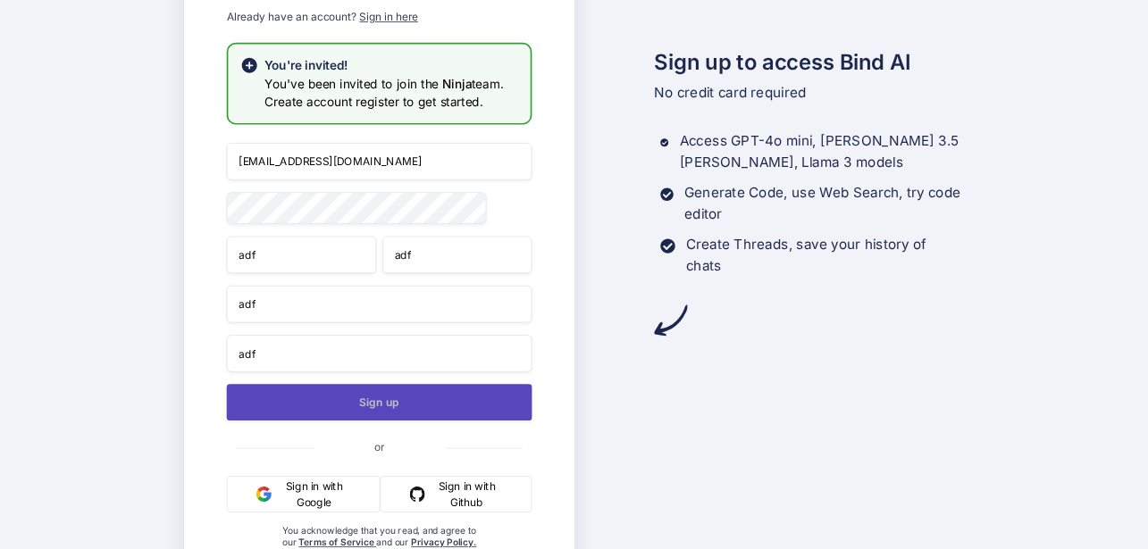
type input "adf"
click at [410, 415] on button "Sign up" at bounding box center [378, 402] width 305 height 37
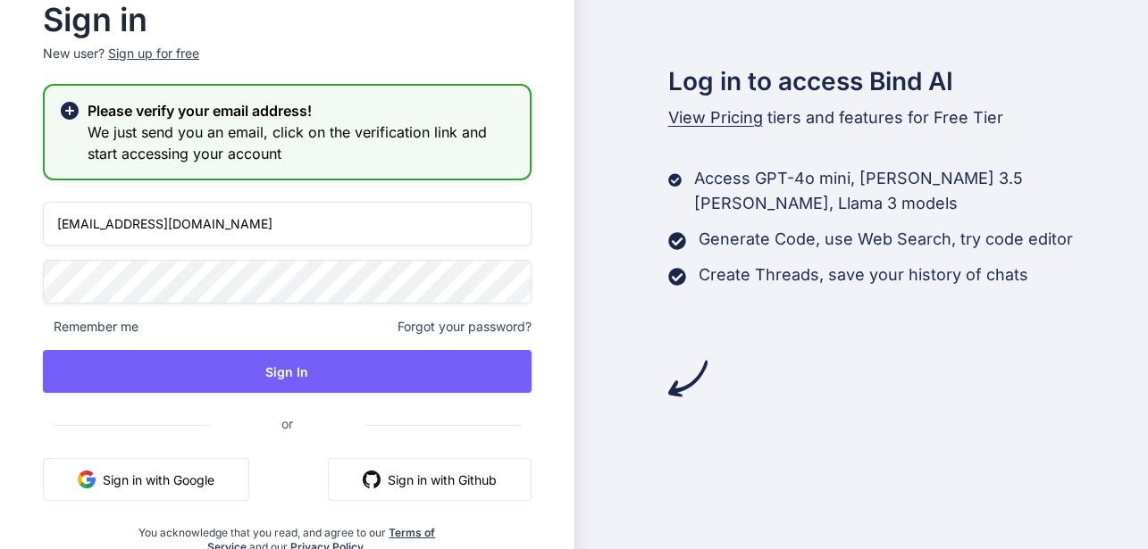
click at [137, 222] on input "[EMAIL_ADDRESS][DOMAIN_NAME]" at bounding box center [287, 224] width 489 height 44
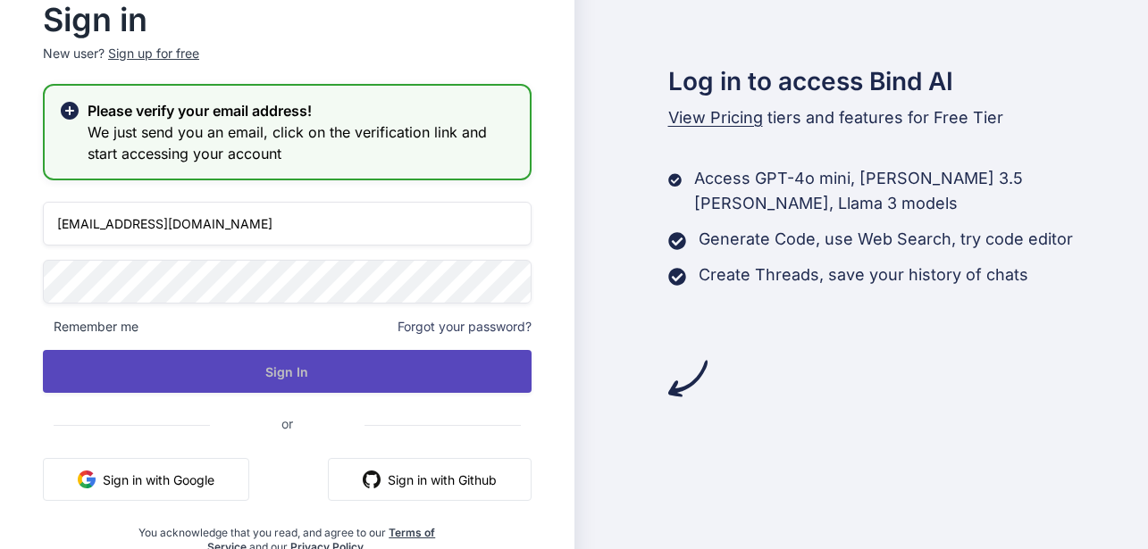
type input "appsumo_109@yopmail.com"
click at [226, 356] on button "Sign In" at bounding box center [287, 371] width 489 height 43
click at [258, 360] on button "Sign In" at bounding box center [287, 371] width 489 height 43
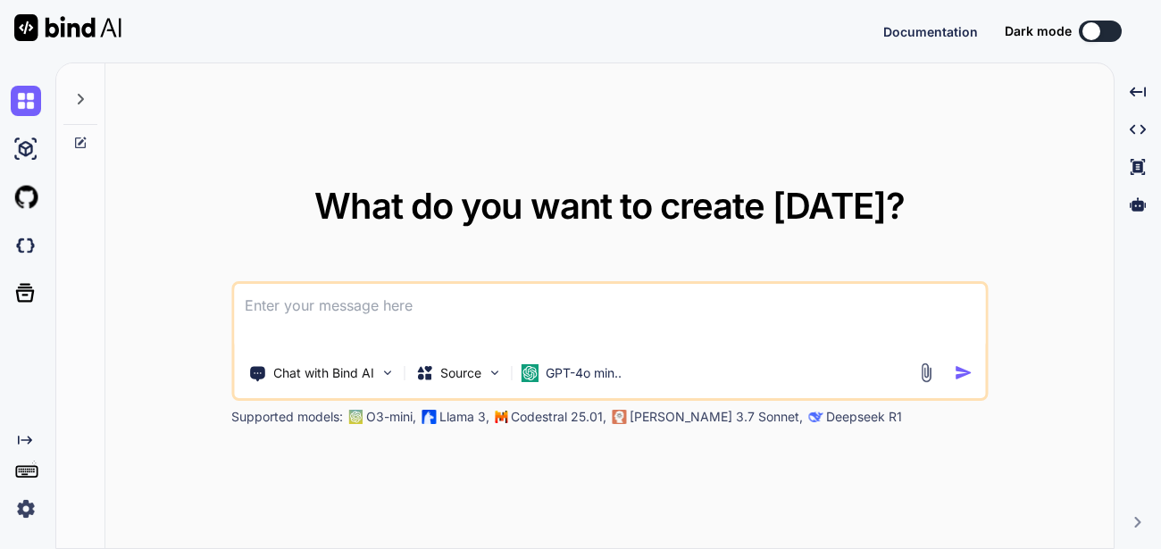
click at [23, 507] on img at bounding box center [26, 509] width 30 height 30
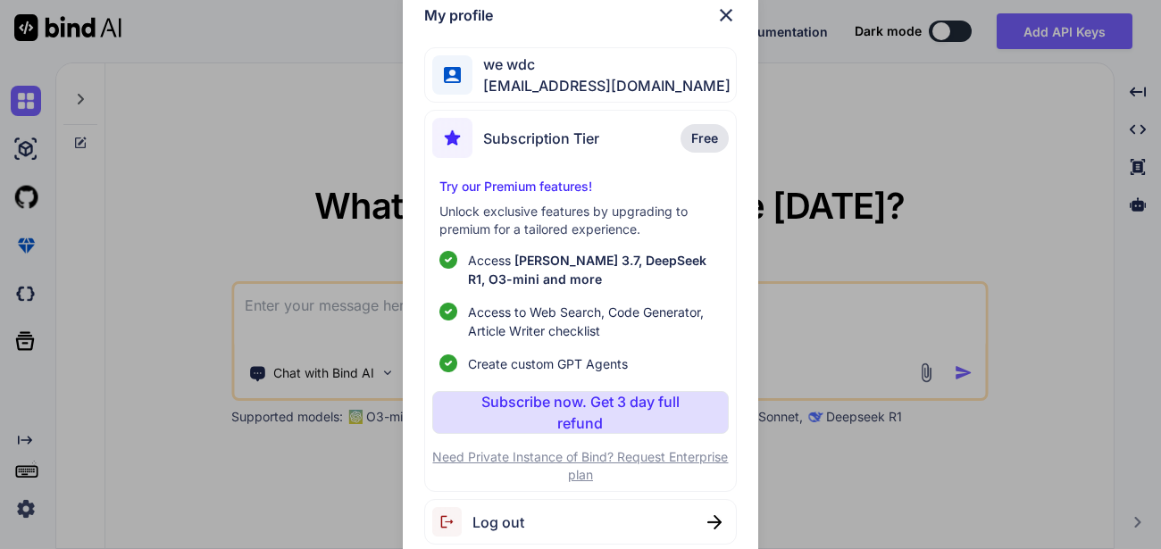
type textarea "x"
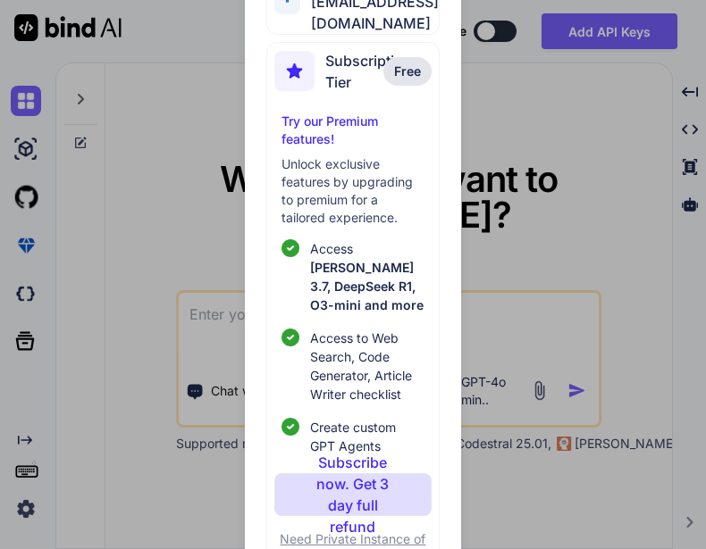
scroll to position [96, 0]
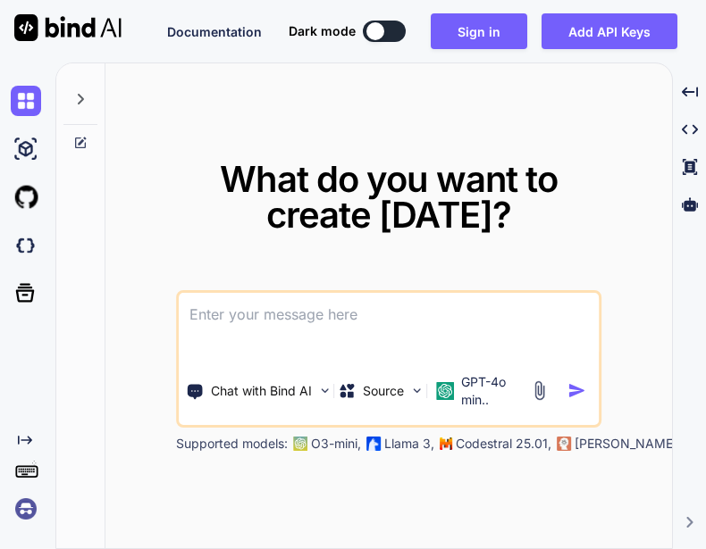
click at [30, 513] on img at bounding box center [26, 509] width 30 height 30
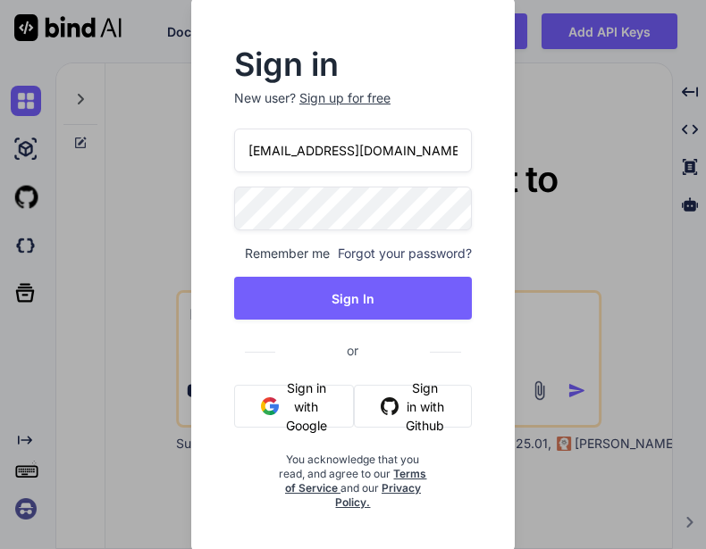
click at [366, 163] on input "[EMAIL_ADDRESS][DOMAIN_NAME]" at bounding box center [353, 151] width 238 height 44
click at [326, 152] on input "[EMAIL_ADDRESS][DOMAIN_NAME]" at bounding box center [353, 151] width 238 height 44
type input "[EMAIL_ADDRESS][DOMAIN_NAME]"
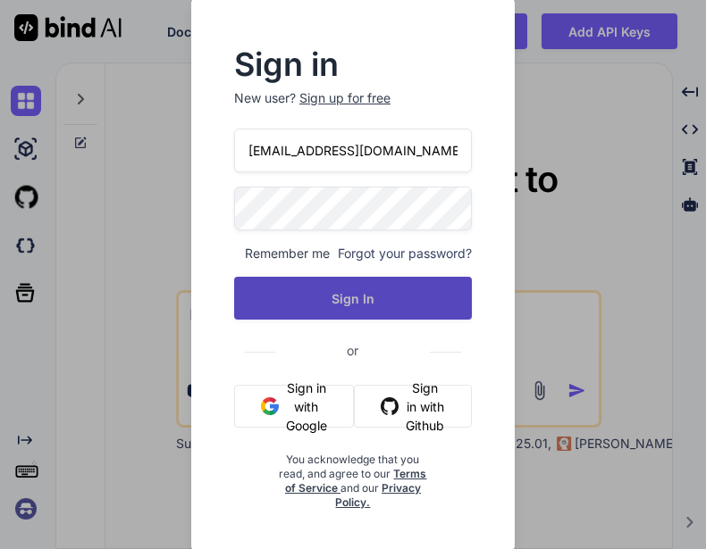
click at [363, 294] on button "Sign In" at bounding box center [353, 298] width 238 height 43
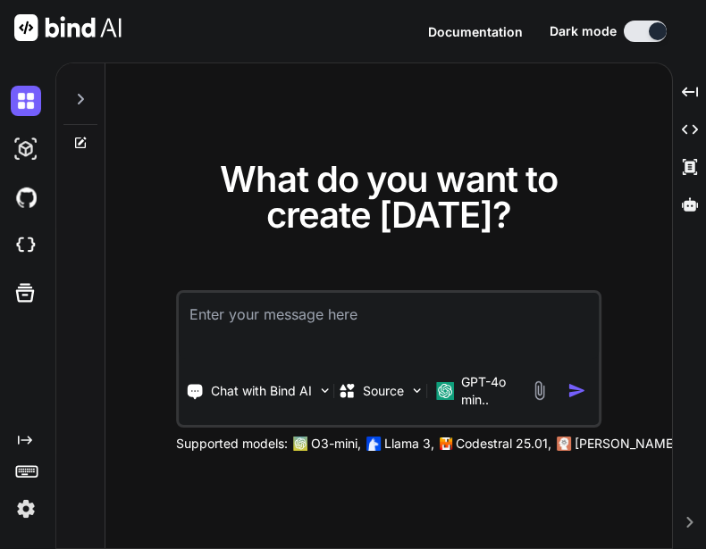
click at [28, 499] on img at bounding box center [26, 509] width 30 height 30
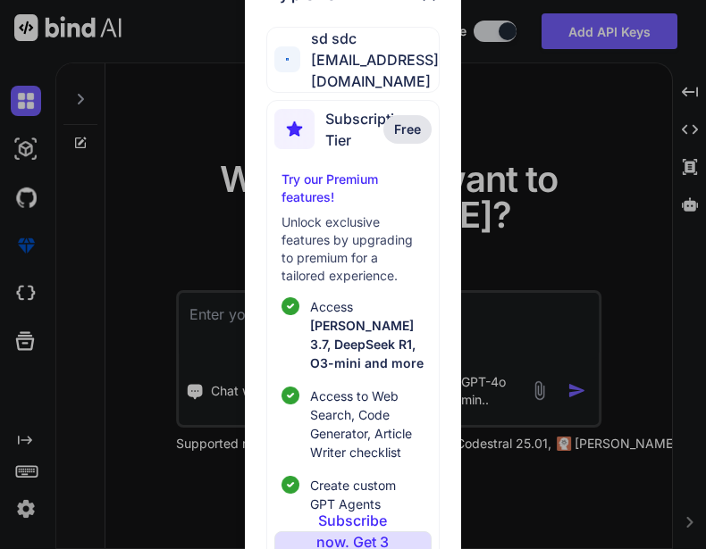
click at [178, 263] on div "My profile sd sdc appsumo_110@yopmail.com Subscription Tier Free Try our Premiu…" at bounding box center [353, 274] width 706 height 549
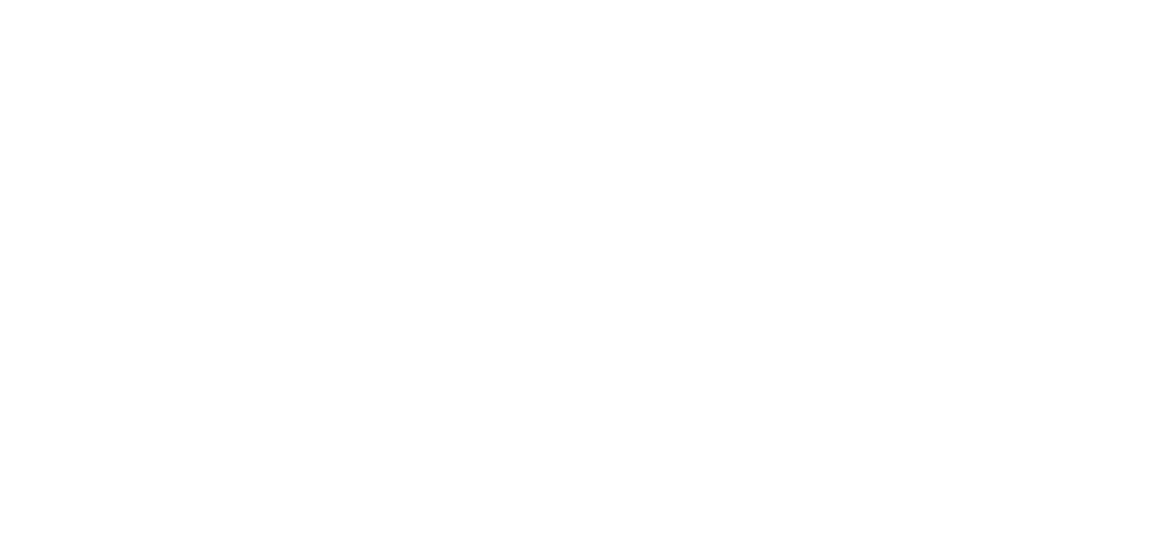
click at [587, 54] on div at bounding box center [580, 274] width 1161 height 549
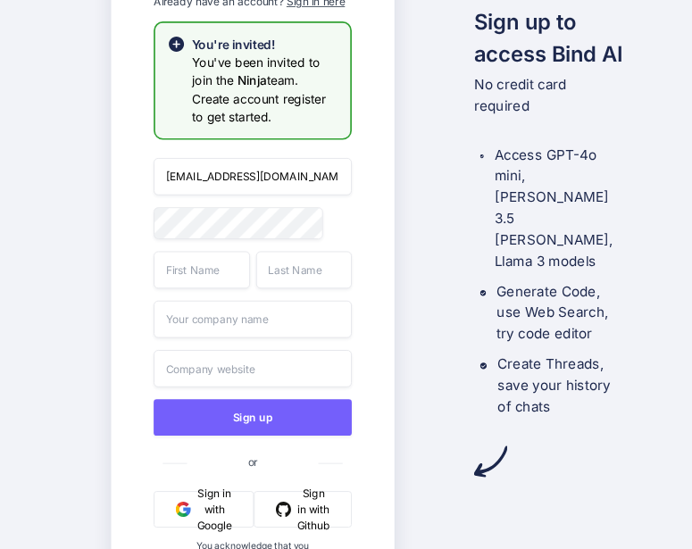
click at [230, 181] on input "appsumo_103@yopmail.com" at bounding box center [253, 177] width 198 height 38
click at [234, 179] on input "appsumo_103@yopmail.com" at bounding box center [253, 177] width 198 height 38
type input "appsumo_110@yopmail.com"
click at [196, 268] on input "text" at bounding box center [202, 270] width 96 height 38
type input "sd"
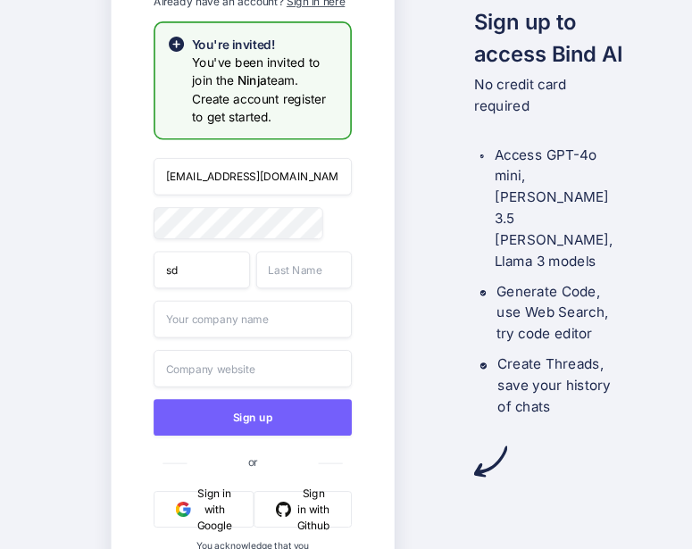
click at [308, 285] on input "text" at bounding box center [303, 270] width 96 height 38
type input "sdc"
click at [308, 313] on input "text" at bounding box center [253, 320] width 198 height 38
type input "sd"
click at [288, 363] on input "text" at bounding box center [253, 369] width 198 height 38
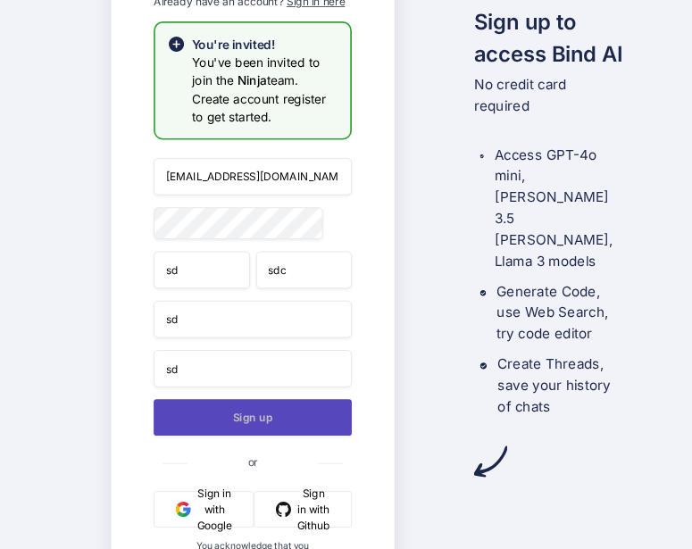
type input "sd"
click at [257, 420] on button "Sign up" at bounding box center [253, 417] width 198 height 37
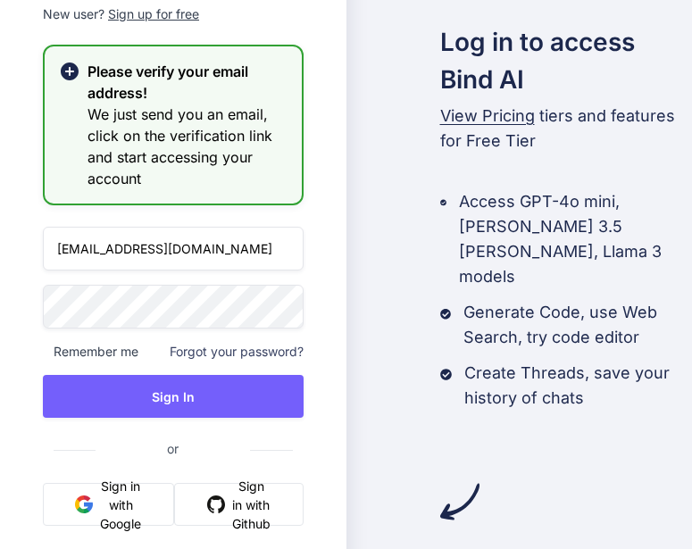
click at [130, 252] on input "appsumo_103@yopmail.com" at bounding box center [173, 249] width 261 height 44
type input "appsumo_110@yopmail.com"
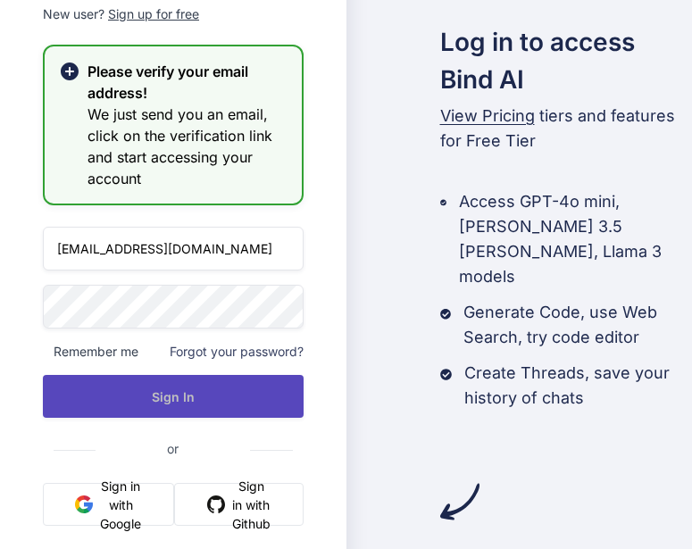
click at [160, 392] on button "Sign In" at bounding box center [173, 396] width 261 height 43
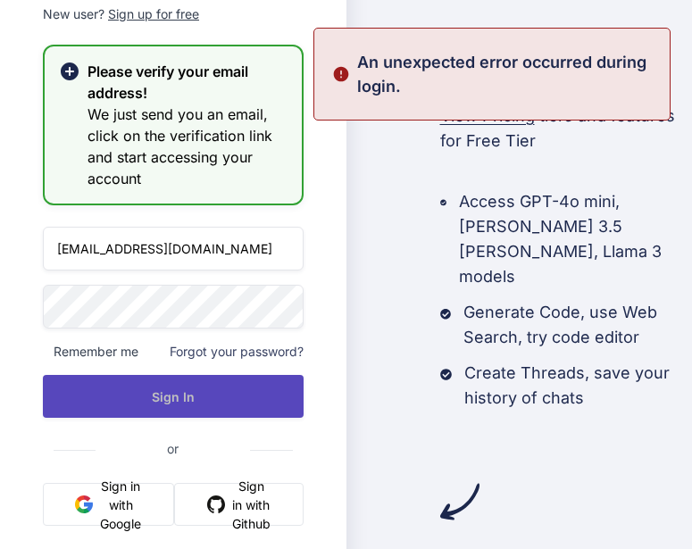
click at [142, 405] on button "Sign In" at bounding box center [173, 396] width 261 height 43
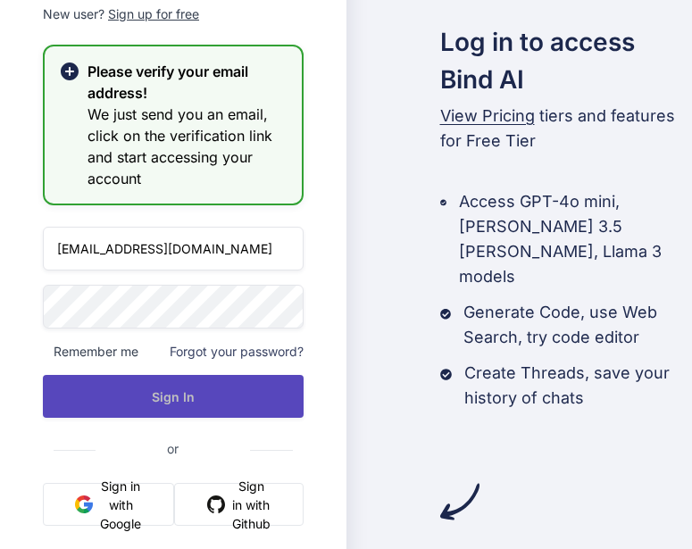
click at [164, 409] on button "Sign In" at bounding box center [173, 396] width 261 height 43
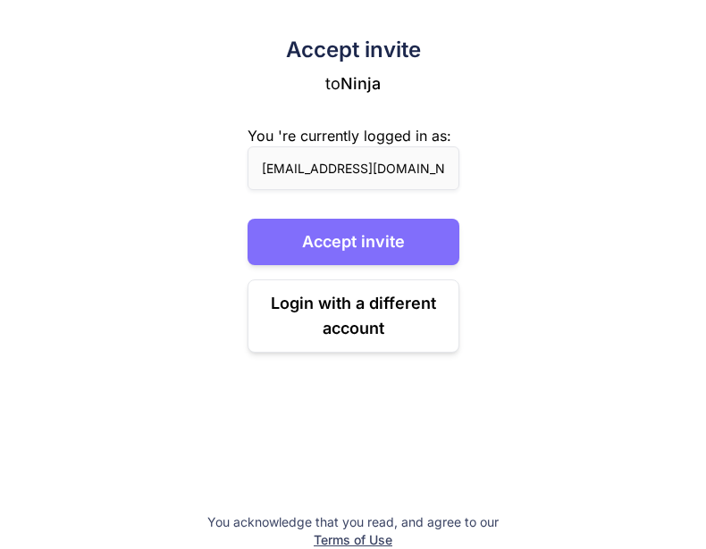
click at [308, 238] on button "Accept invite" at bounding box center [353, 242] width 212 height 46
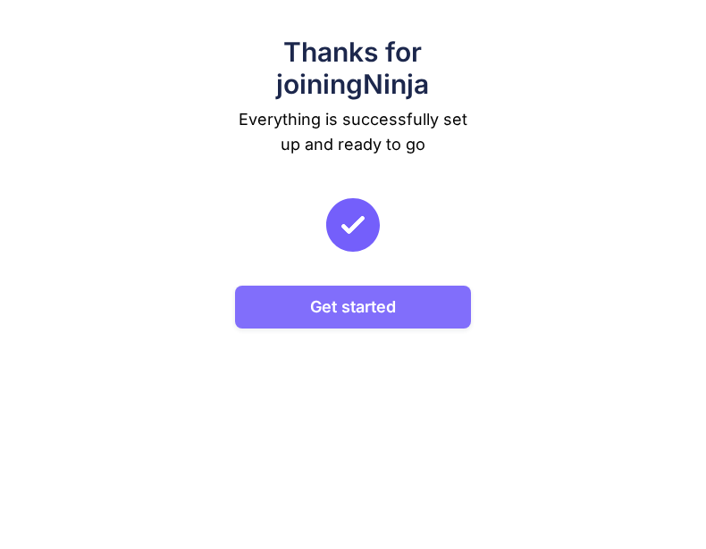
click at [353, 315] on button "Get started" at bounding box center [352, 307] width 235 height 43
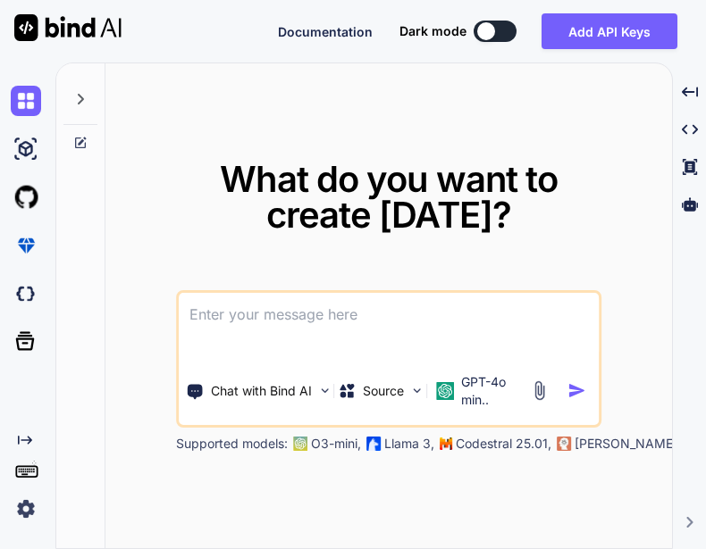
type textarea "x"
